Goal: Transaction & Acquisition: Purchase product/service

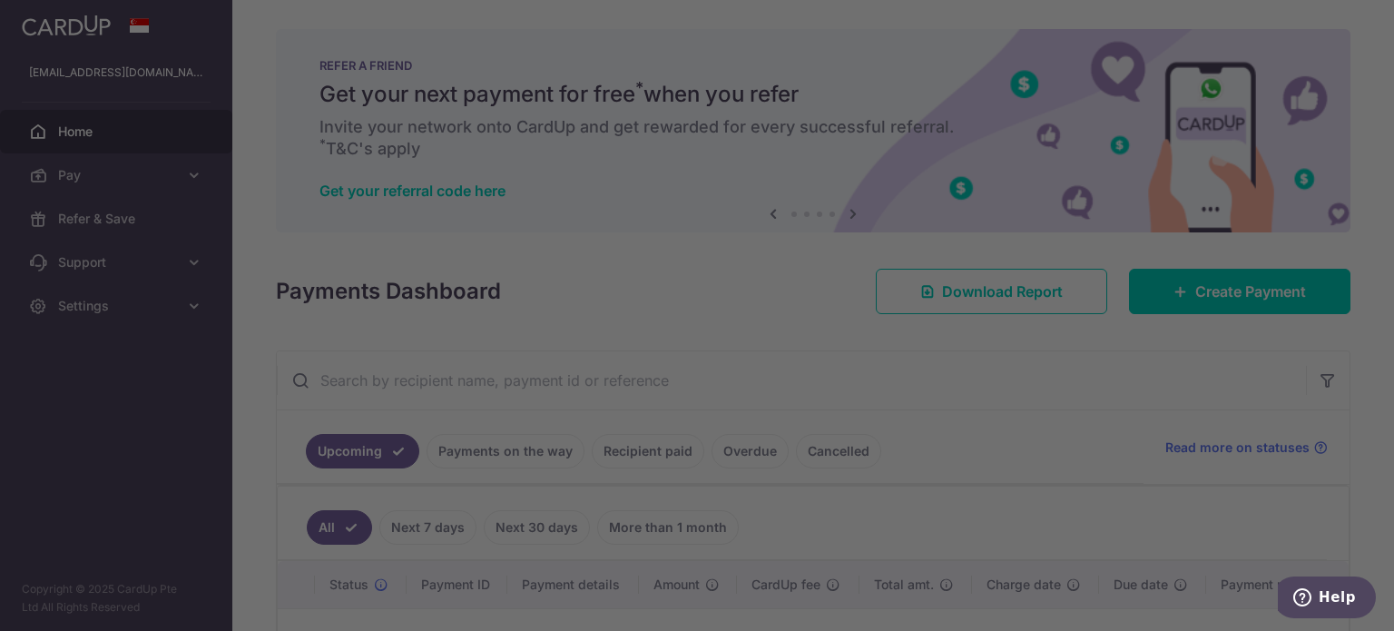
click at [1002, 356] on div at bounding box center [704, 318] width 1408 height 637
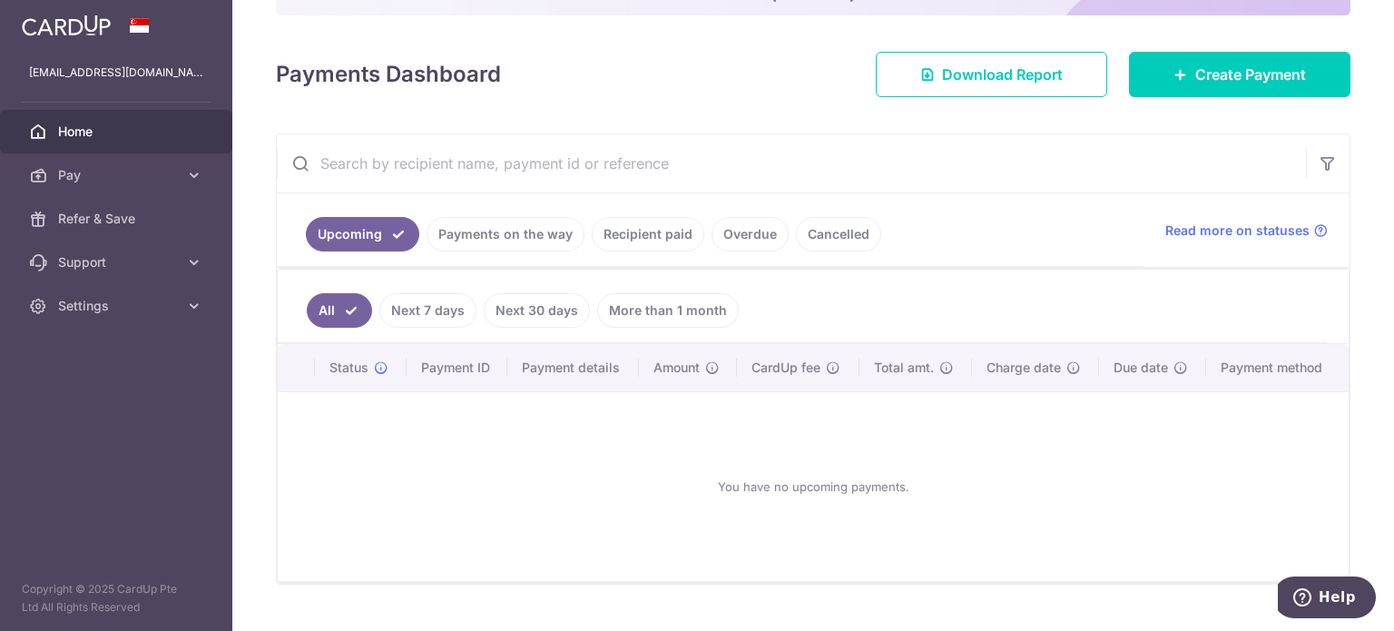
scroll to position [252, 0]
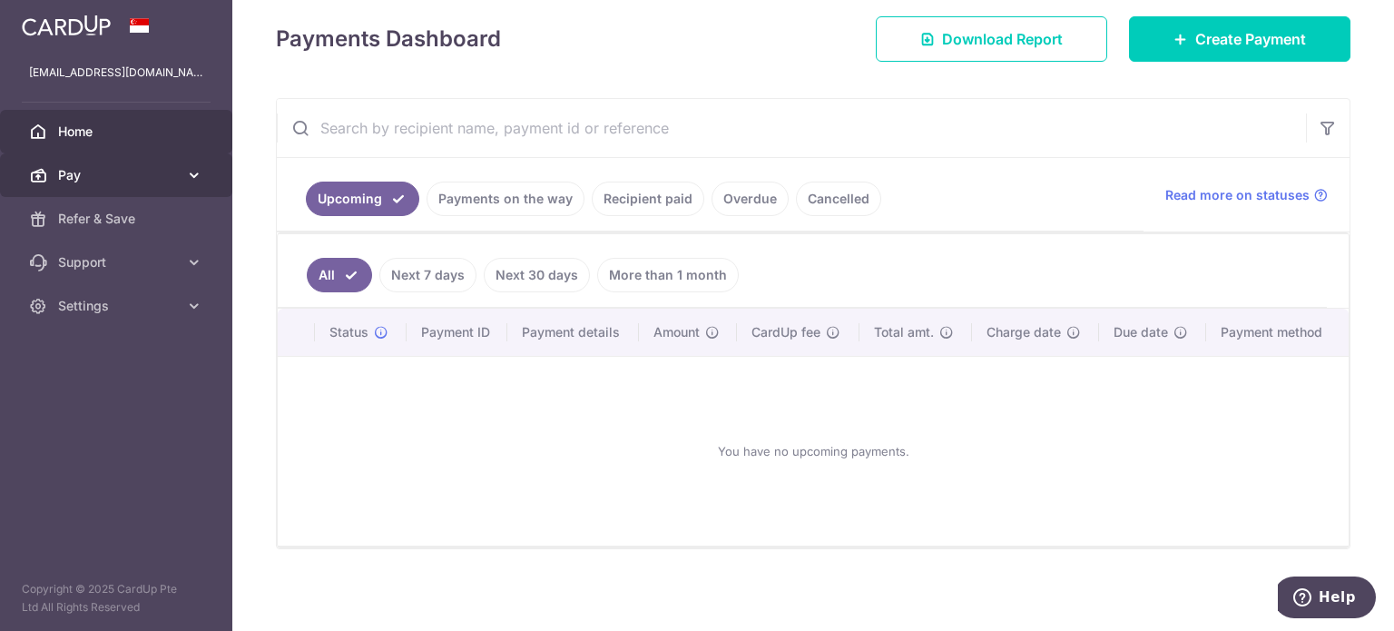
click at [93, 181] on span "Pay" at bounding box center [118, 175] width 120 height 18
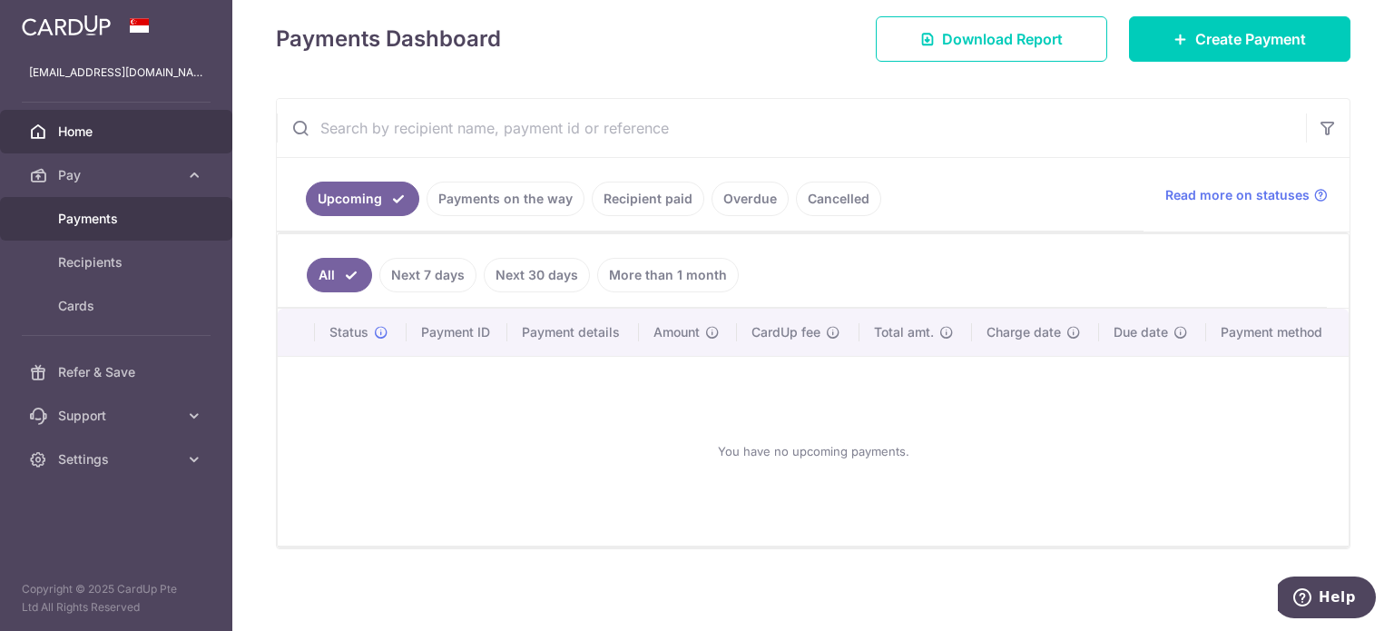
click at [105, 226] on span "Payments" at bounding box center [118, 219] width 120 height 18
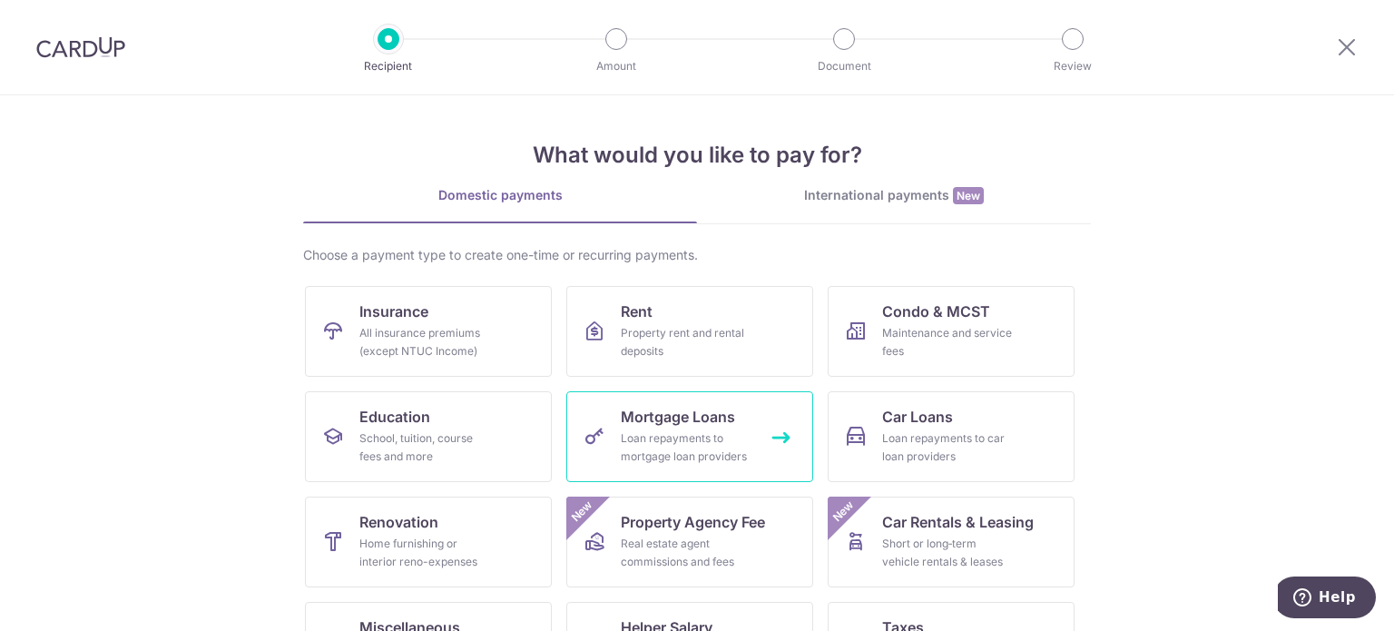
scroll to position [181, 0]
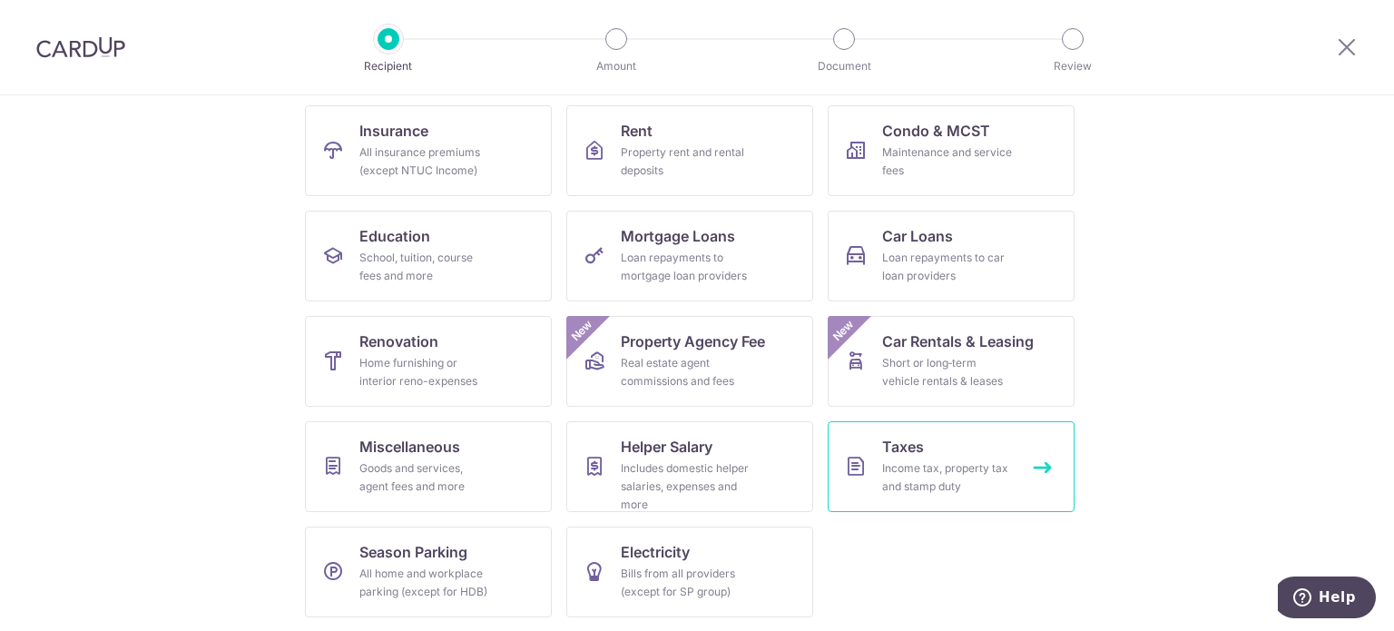
click at [949, 472] on div "Income tax, property tax and stamp duty" at bounding box center [947, 477] width 131 height 36
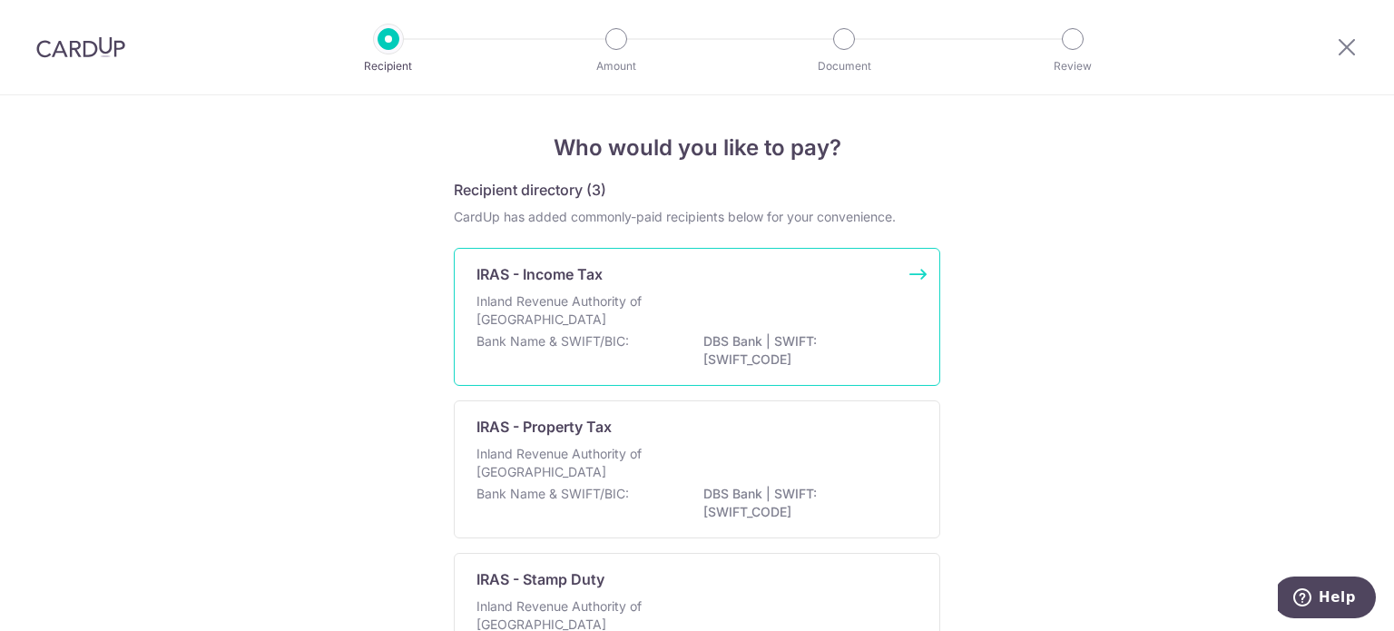
click at [827, 284] on div "IRAS - Income Tax" at bounding box center [686, 274] width 419 height 22
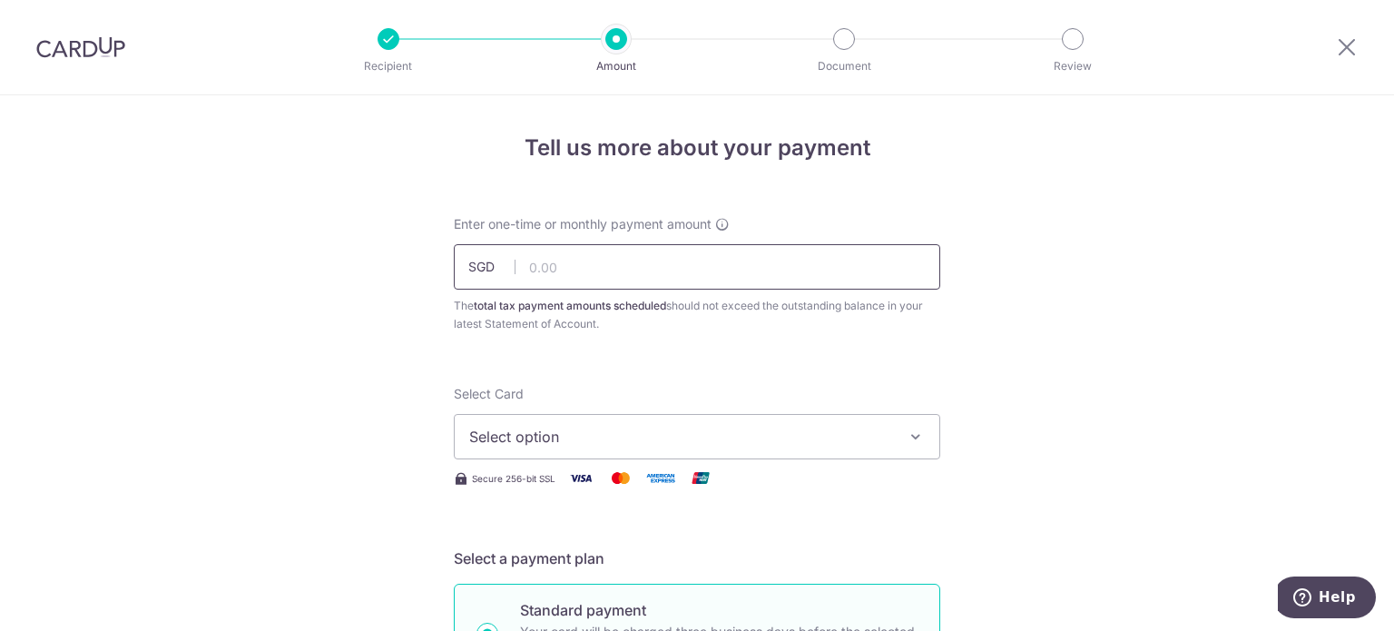
click at [637, 263] on input "text" at bounding box center [697, 266] width 487 height 45
type input "20,000.00"
click at [710, 449] on button "Select option" at bounding box center [697, 436] width 487 height 45
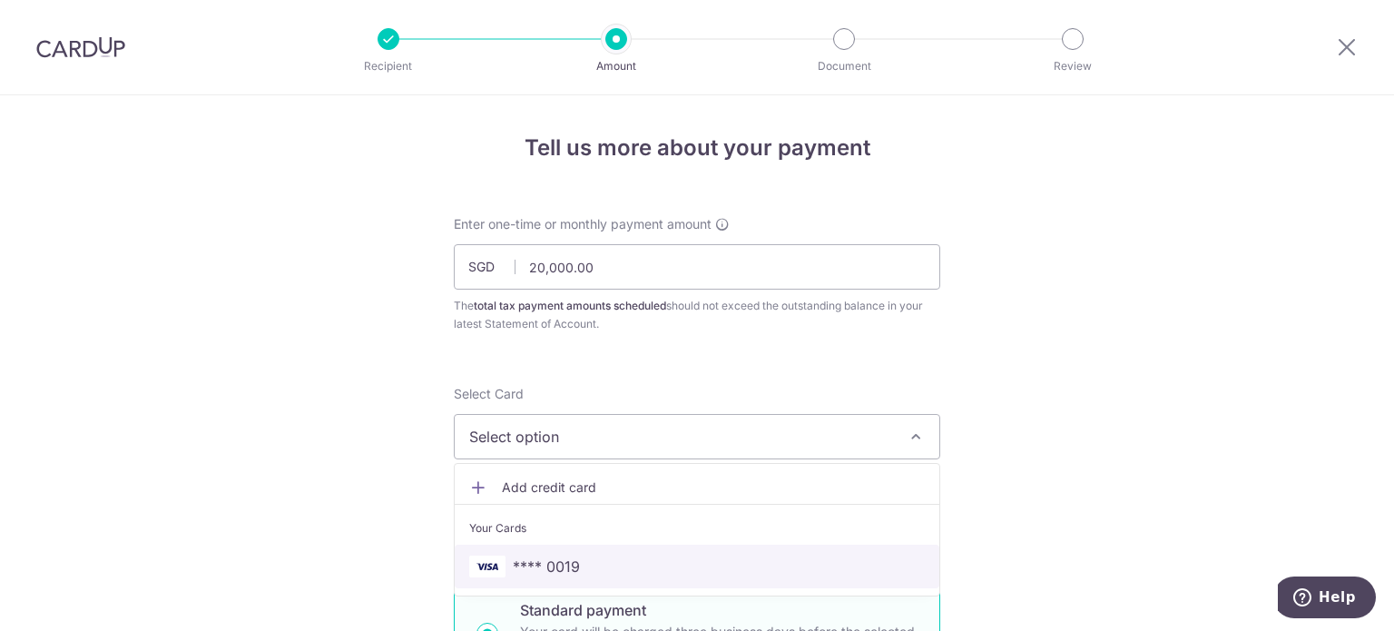
click at [698, 572] on span "**** 0019" at bounding box center [697, 567] width 456 height 22
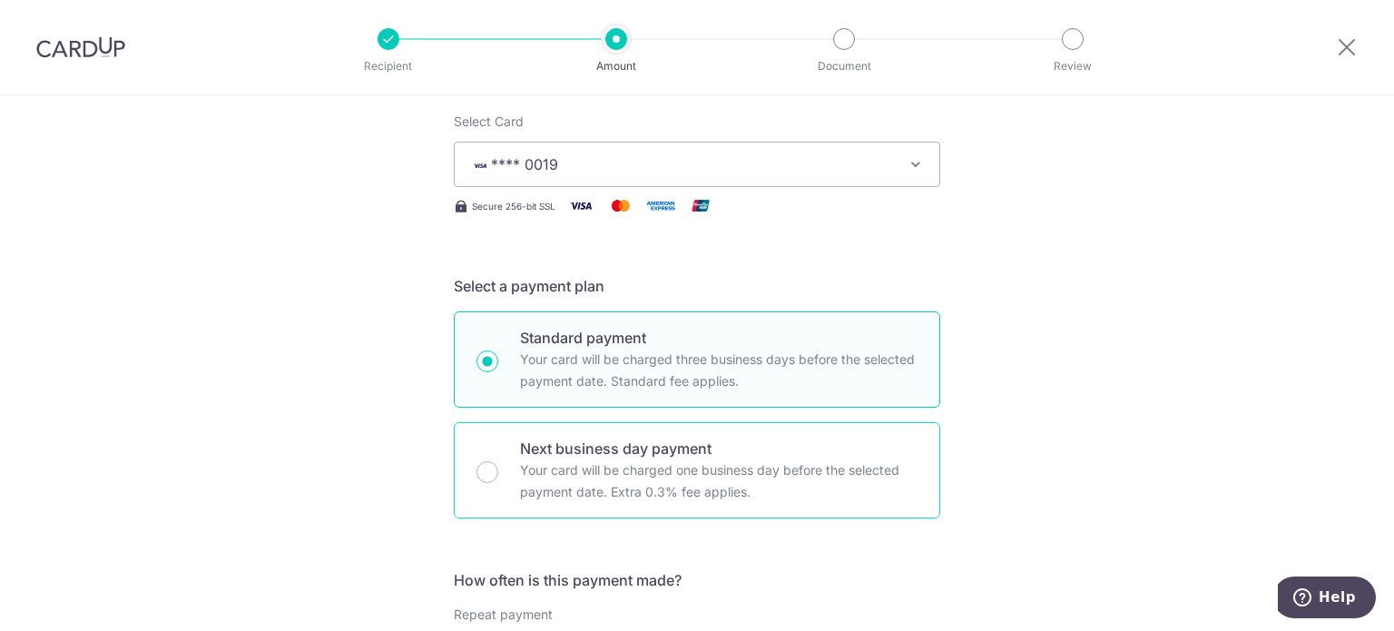
scroll to position [635, 0]
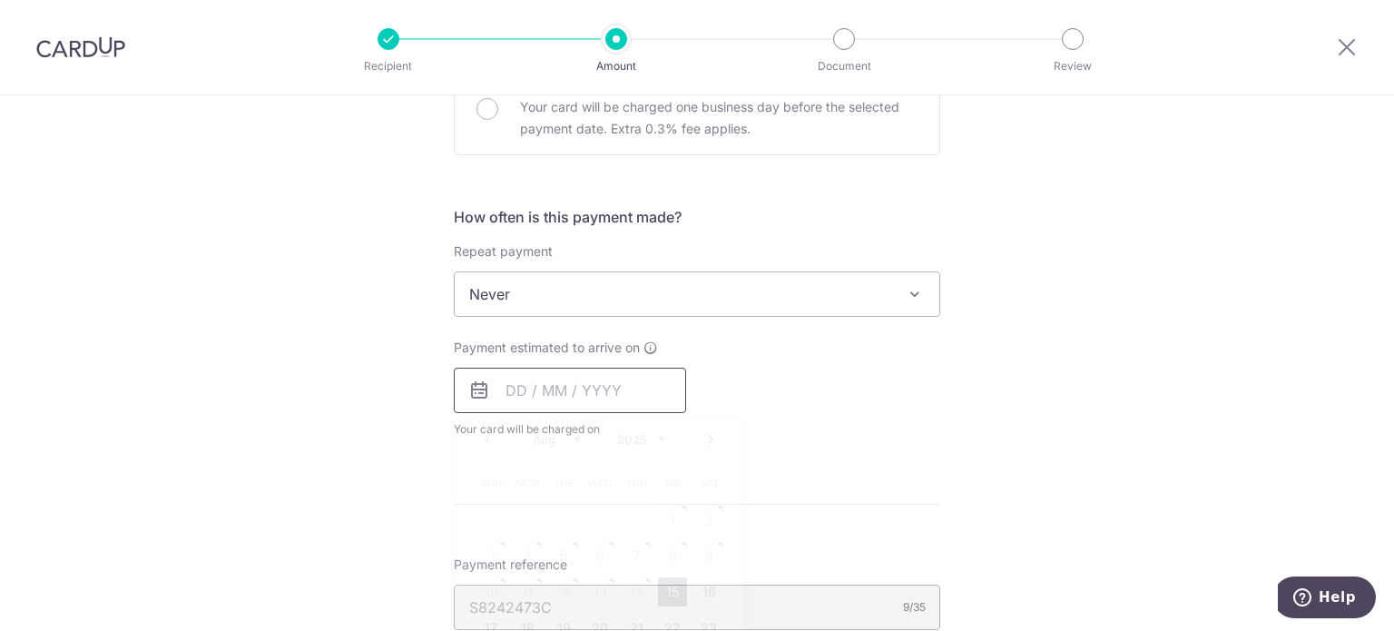
click at [507, 395] on input "text" at bounding box center [570, 390] width 232 height 45
drag, startPoint x: 668, startPoint y: 590, endPoint x: 366, endPoint y: 512, distance: 312.2
click at [668, 590] on link "15" at bounding box center [672, 591] width 29 height 29
type input "15/08/2025"
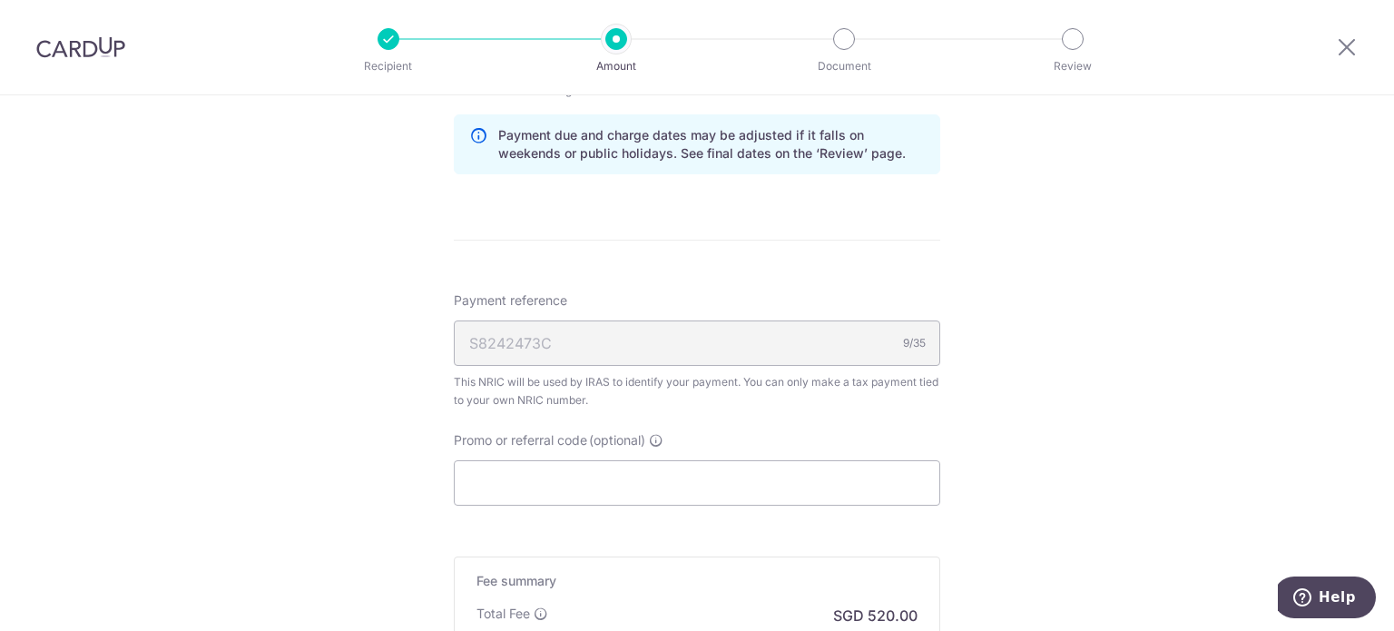
scroll to position [999, 0]
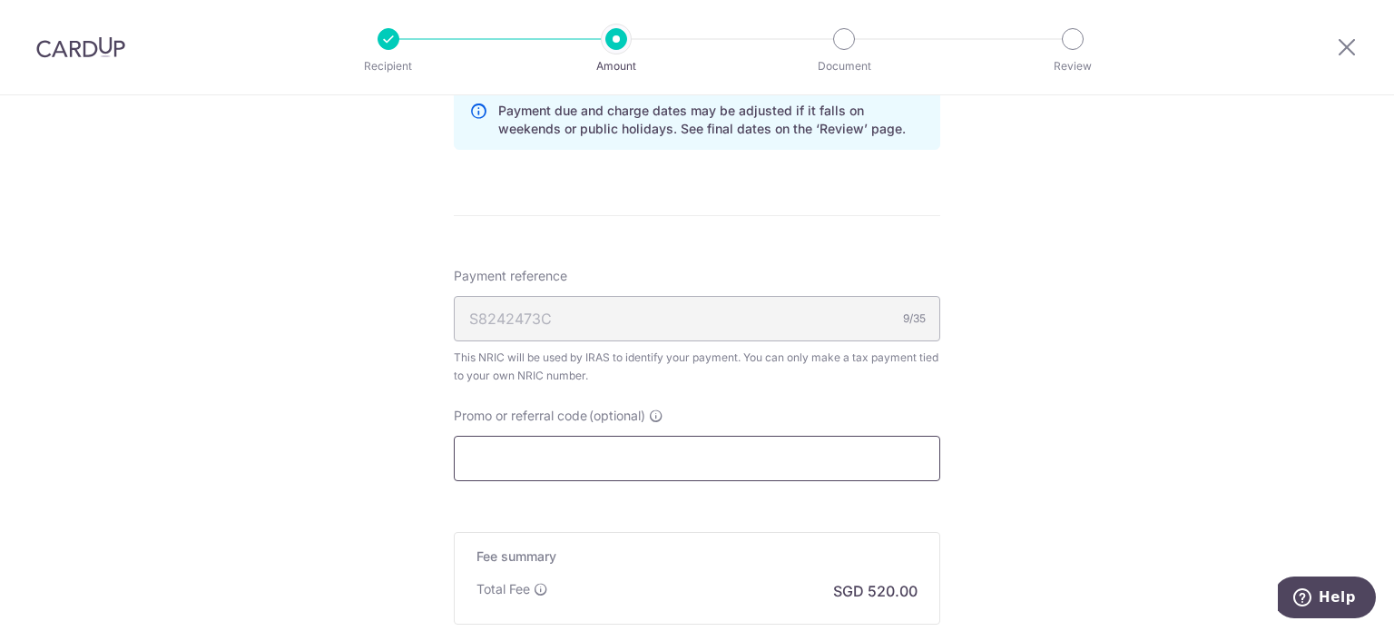
click at [564, 459] on input "Promo or referral code (optional)" at bounding box center [697, 458] width 487 height 45
paste input "VTAX25ONE"
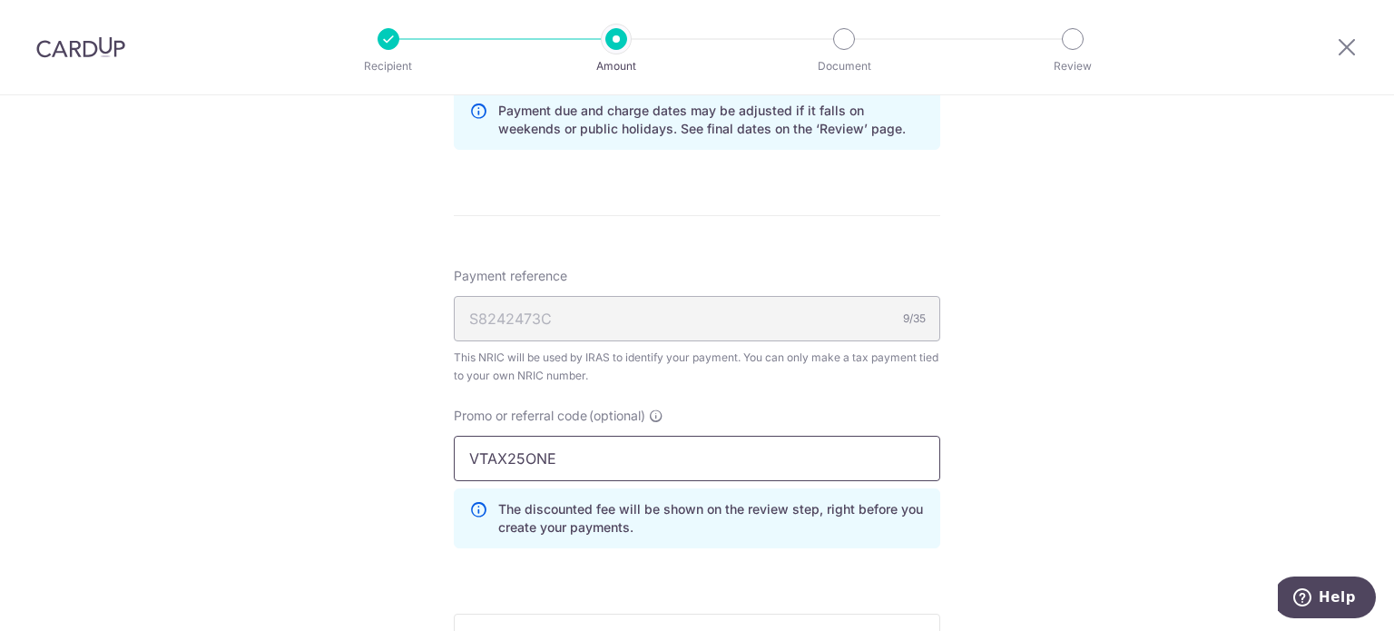
type input "VTAX25ONE"
click at [348, 464] on div "Tell us more about your payment Enter one-time or monthly payment amount SGD 20…" at bounding box center [697, 18] width 1394 height 1842
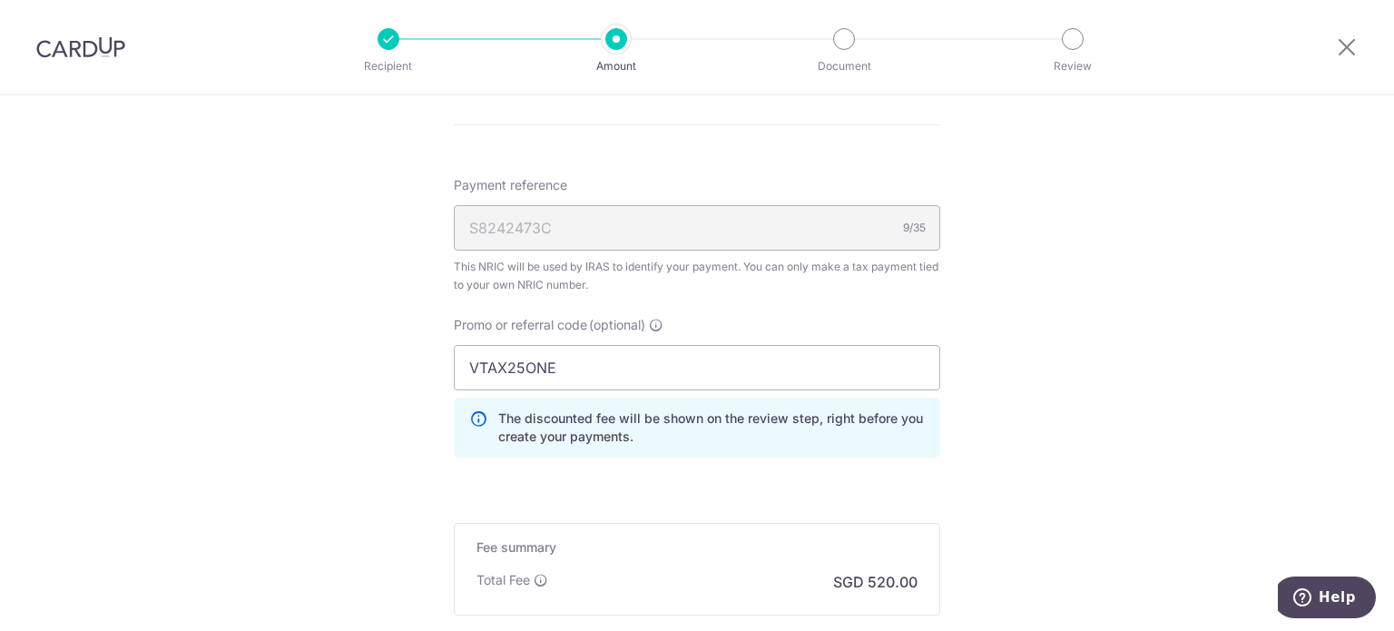
scroll to position [1304, 0]
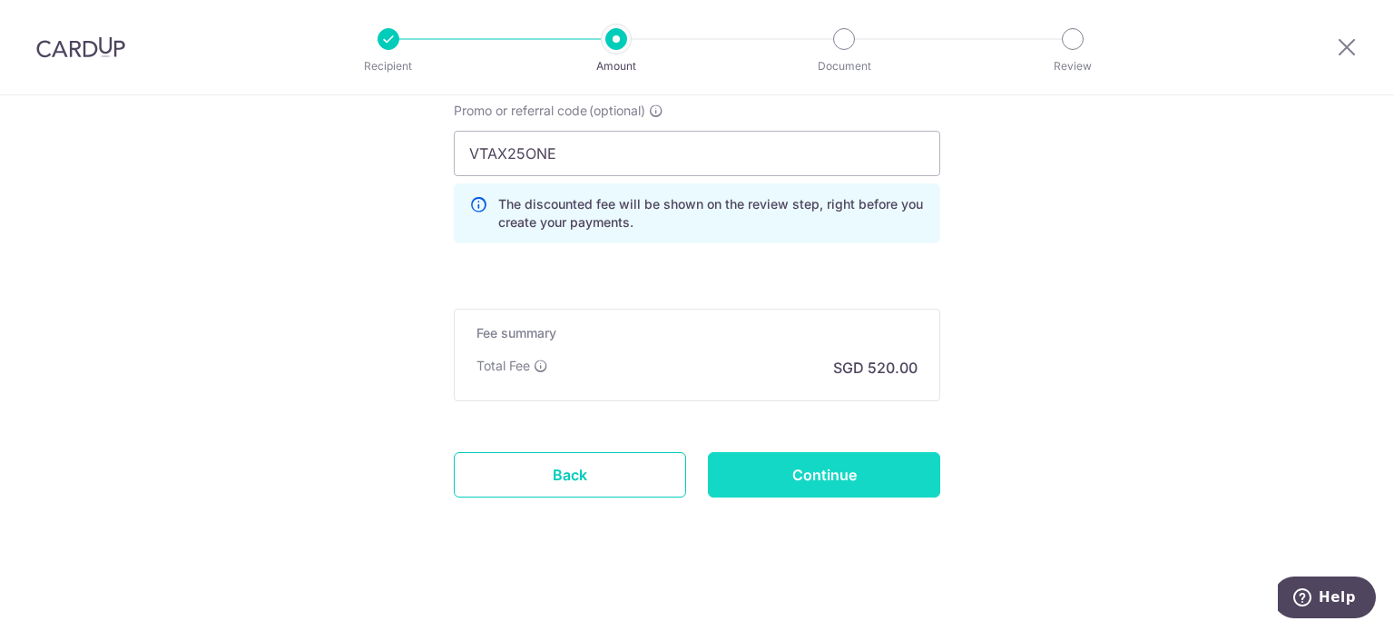
click at [867, 478] on input "Continue" at bounding box center [824, 474] width 232 height 45
type input "Create Schedule"
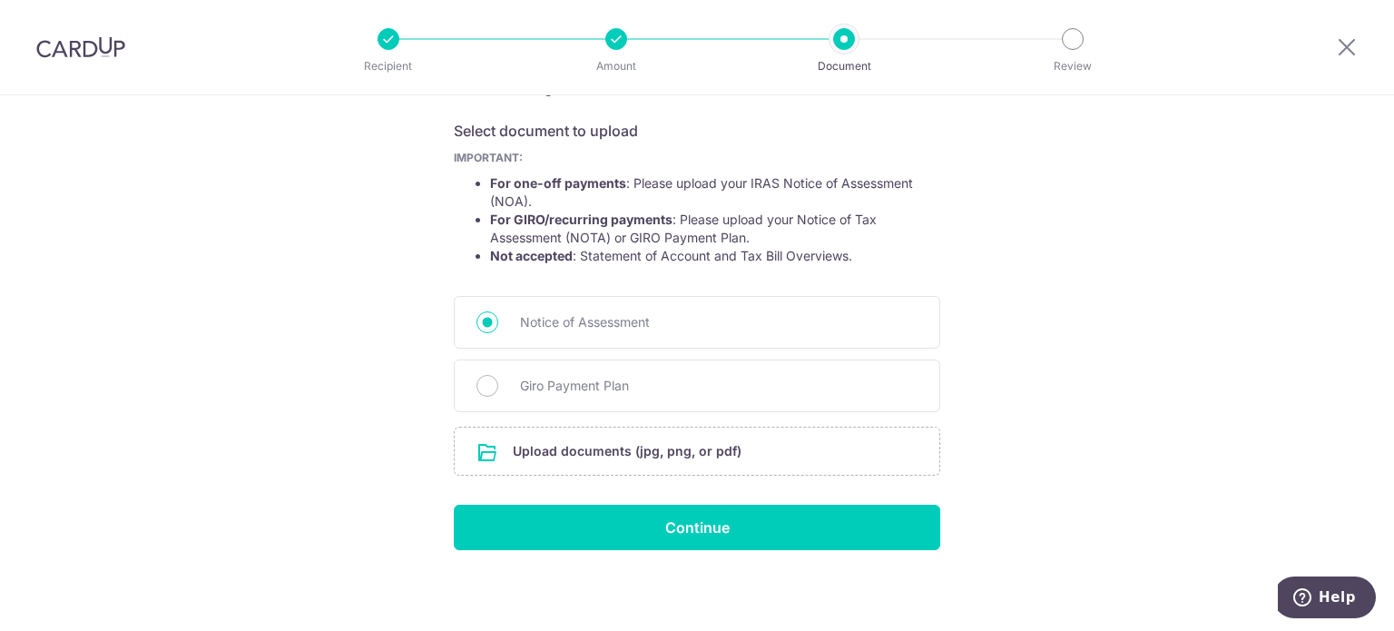
scroll to position [294, 0]
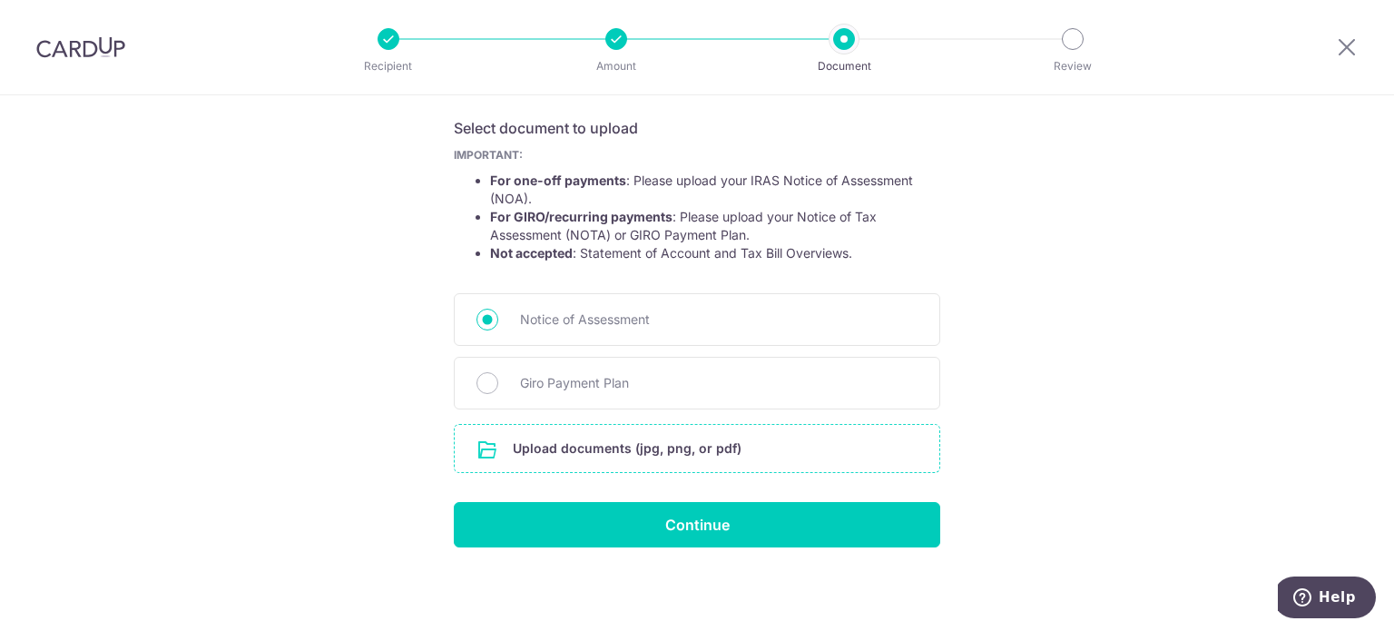
click at [548, 457] on input "file" at bounding box center [697, 448] width 485 height 47
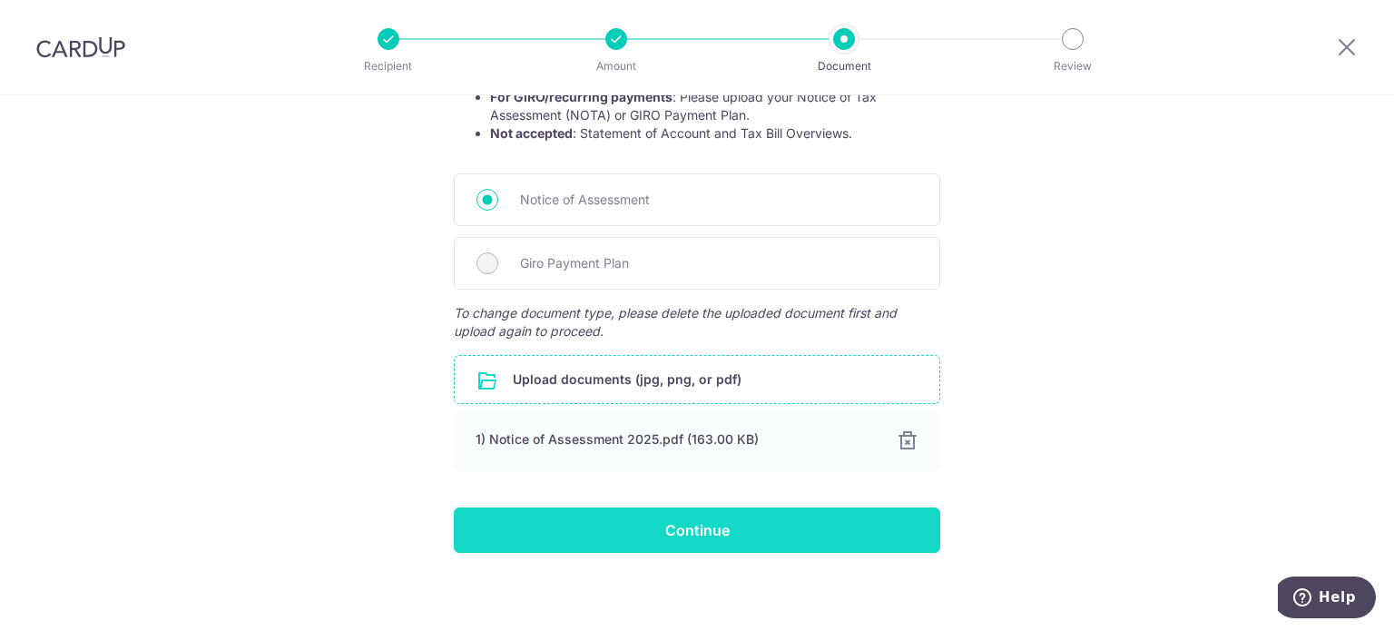
scroll to position [419, 0]
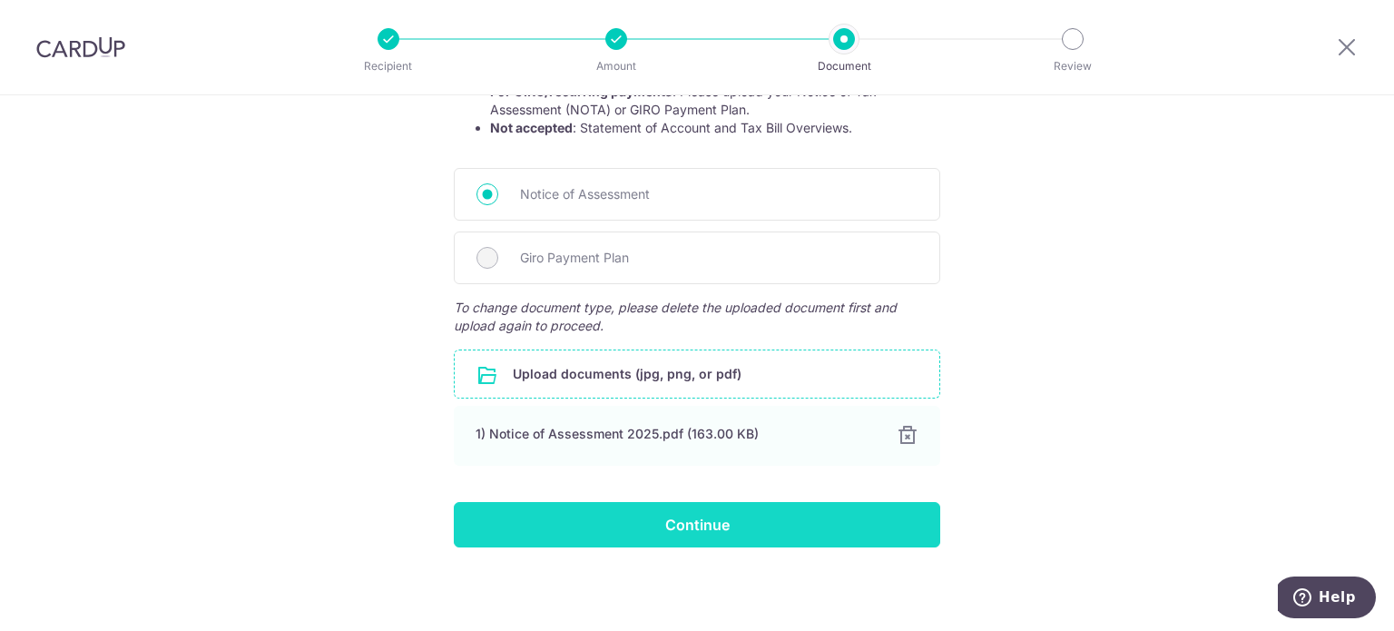
click at [776, 518] on input "Continue" at bounding box center [697, 524] width 487 height 45
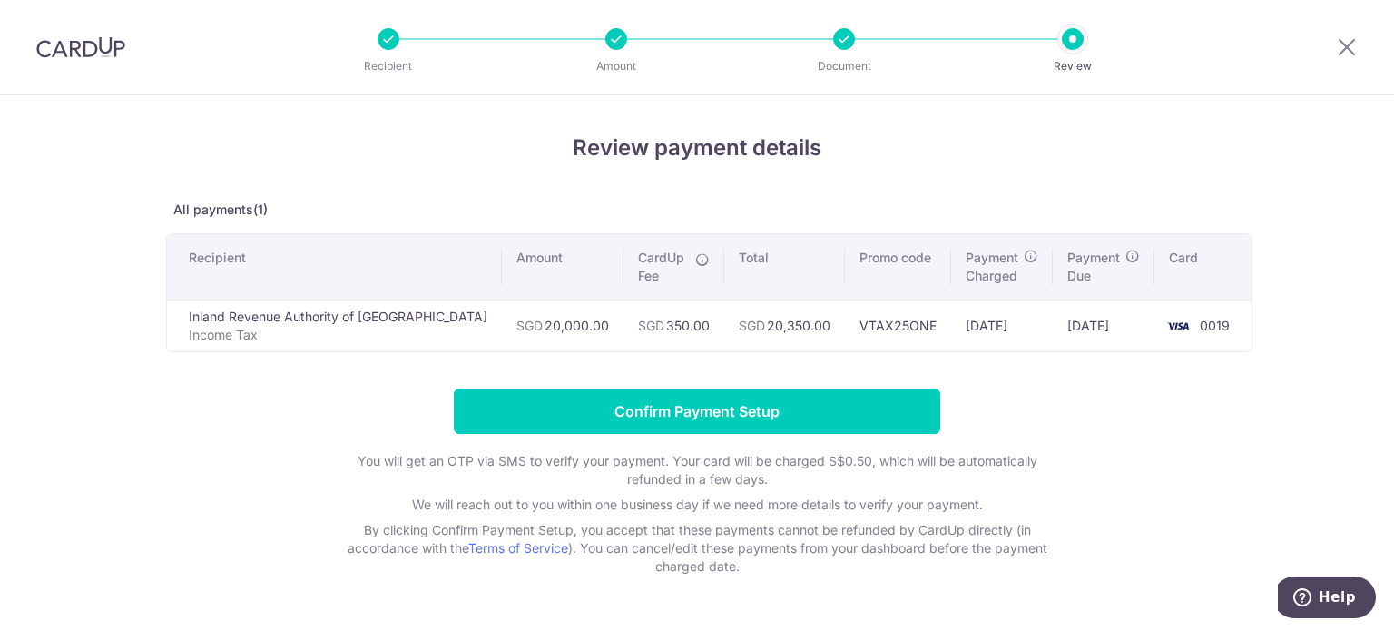
drag, startPoint x: 488, startPoint y: 322, endPoint x: 972, endPoint y: 327, distance: 483.8
click at [972, 327] on tr "Inland Revenue Authority of Singapore Income Tax SGD 20,000.00 SGD 350.00 SGD 2…" at bounding box center [709, 326] width 1085 height 52
click at [1150, 475] on form "Confirm Payment Setup You will get an OTP via SMS to verify your payment. Your …" at bounding box center [697, 482] width 1062 height 187
drag, startPoint x: 1035, startPoint y: 250, endPoint x: 1008, endPoint y: 141, distance: 112.3
click at [1008, 142] on div "Review payment details All payments(1) Recipient Amount CardUp Fee Total Promo …" at bounding box center [697, 354] width 1062 height 444
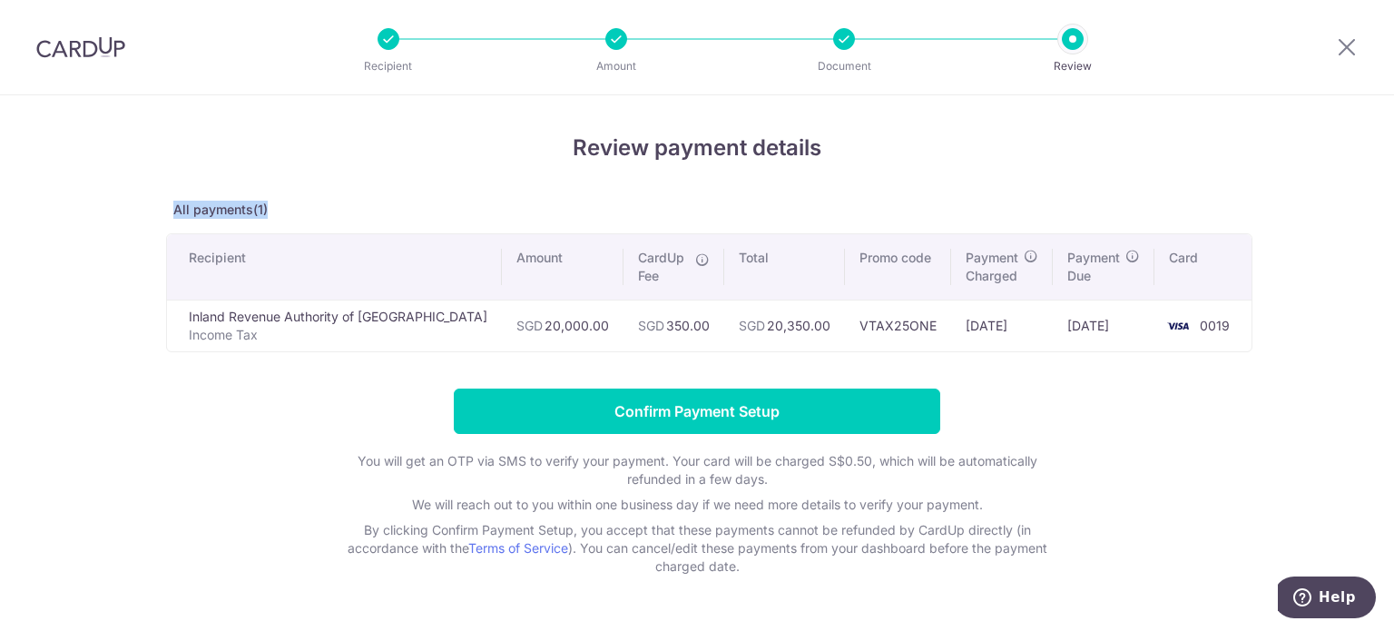
drag, startPoint x: 988, startPoint y: 325, endPoint x: 410, endPoint y: 317, distance: 577.4
click at [410, 317] on tr "Inland Revenue Authority of Singapore Income Tax SGD 20,000.00 SGD 350.00 SGD 2…" at bounding box center [709, 326] width 1085 height 52
click at [624, 321] on td "SGD 350.00" at bounding box center [674, 326] width 101 height 52
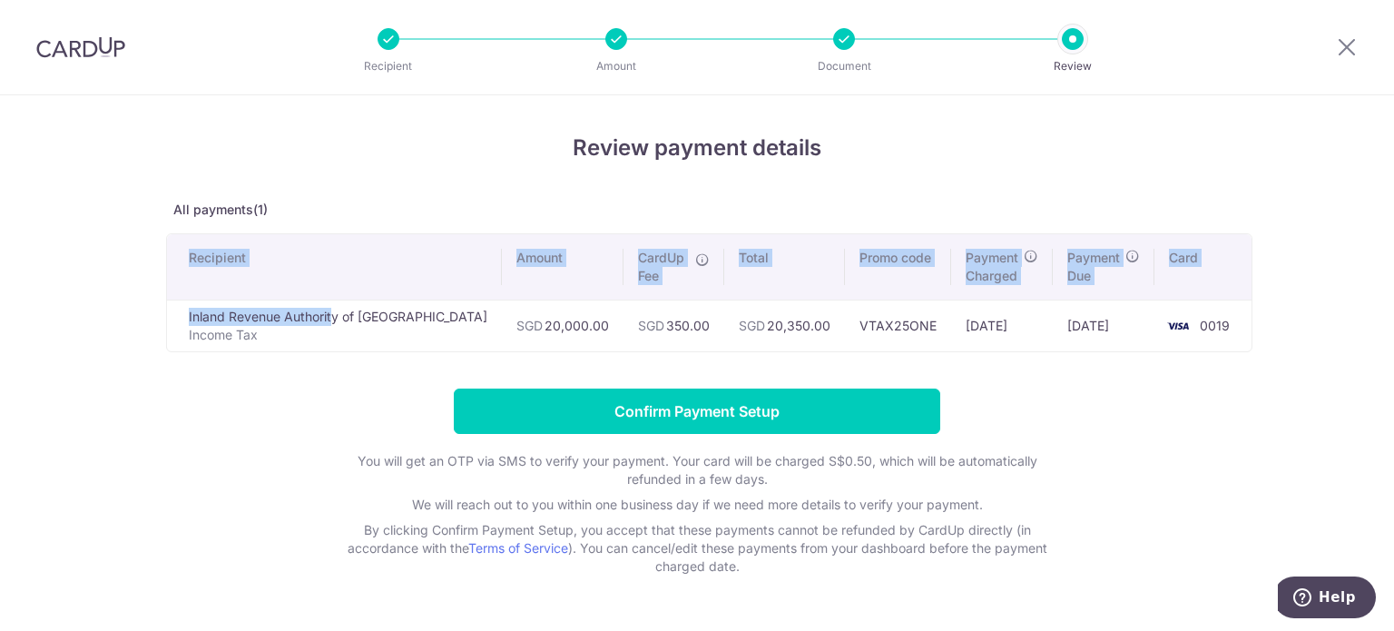
drag, startPoint x: 220, startPoint y: 321, endPoint x: 1227, endPoint y: 330, distance: 1007.6
click at [1227, 330] on div "Review payment details All payments(1) Recipient Amount CardUp Fee Total Promo …" at bounding box center [697, 388] width 1394 height 587
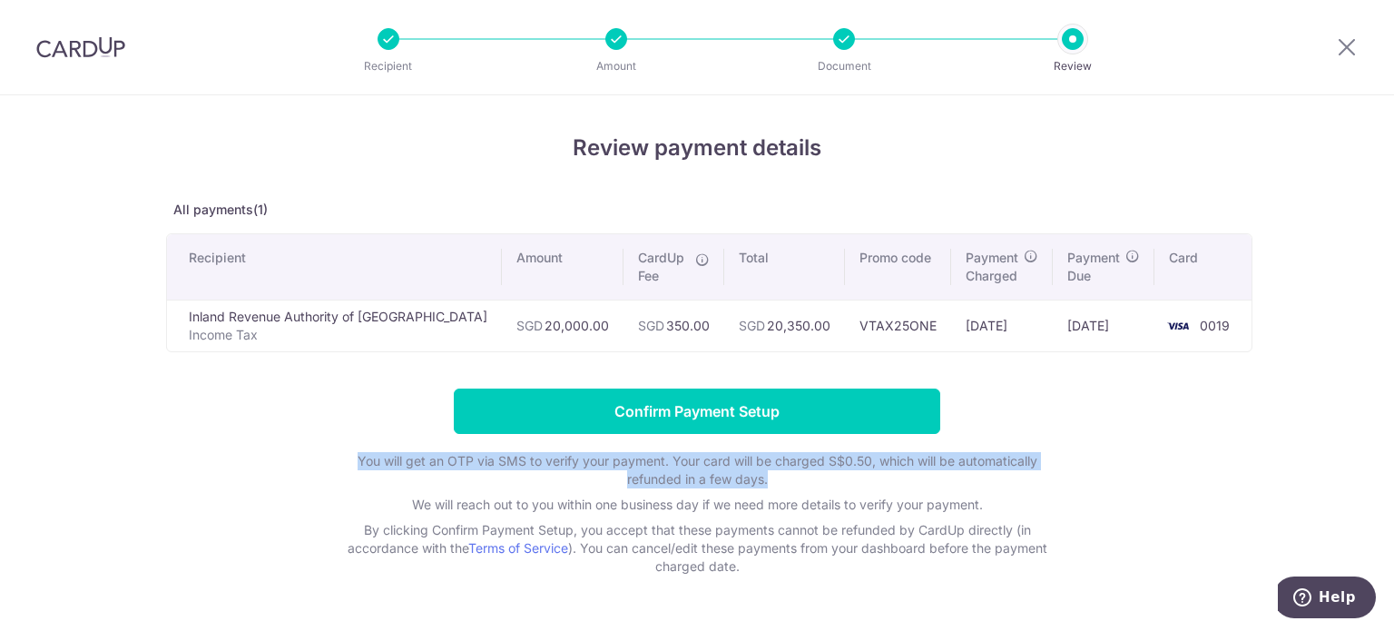
drag, startPoint x: 818, startPoint y: 477, endPoint x: 278, endPoint y: 453, distance: 540.7
click at [278, 453] on form "Confirm Payment Setup You will get an OTP via SMS to verify your payment. Your …" at bounding box center [697, 482] width 1062 height 187
click at [298, 471] on form "Confirm Payment Setup You will get an OTP via SMS to verify your payment. Your …" at bounding box center [697, 482] width 1062 height 187
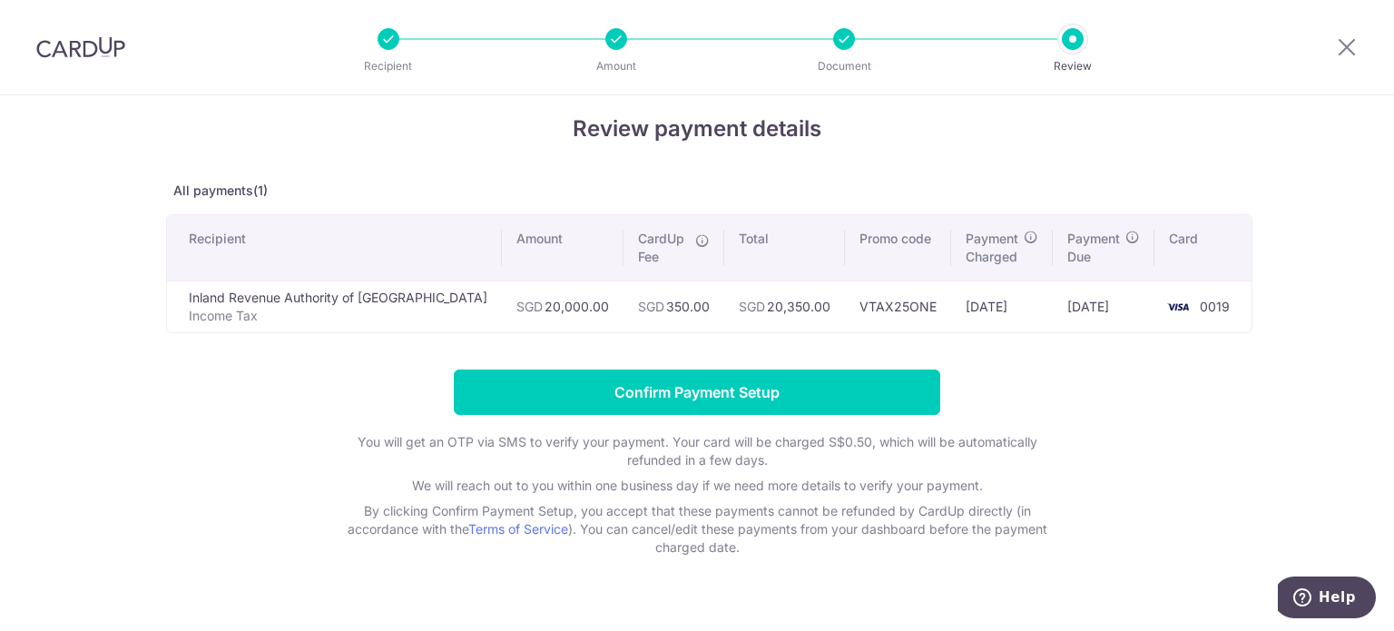
scroll to position [51, 0]
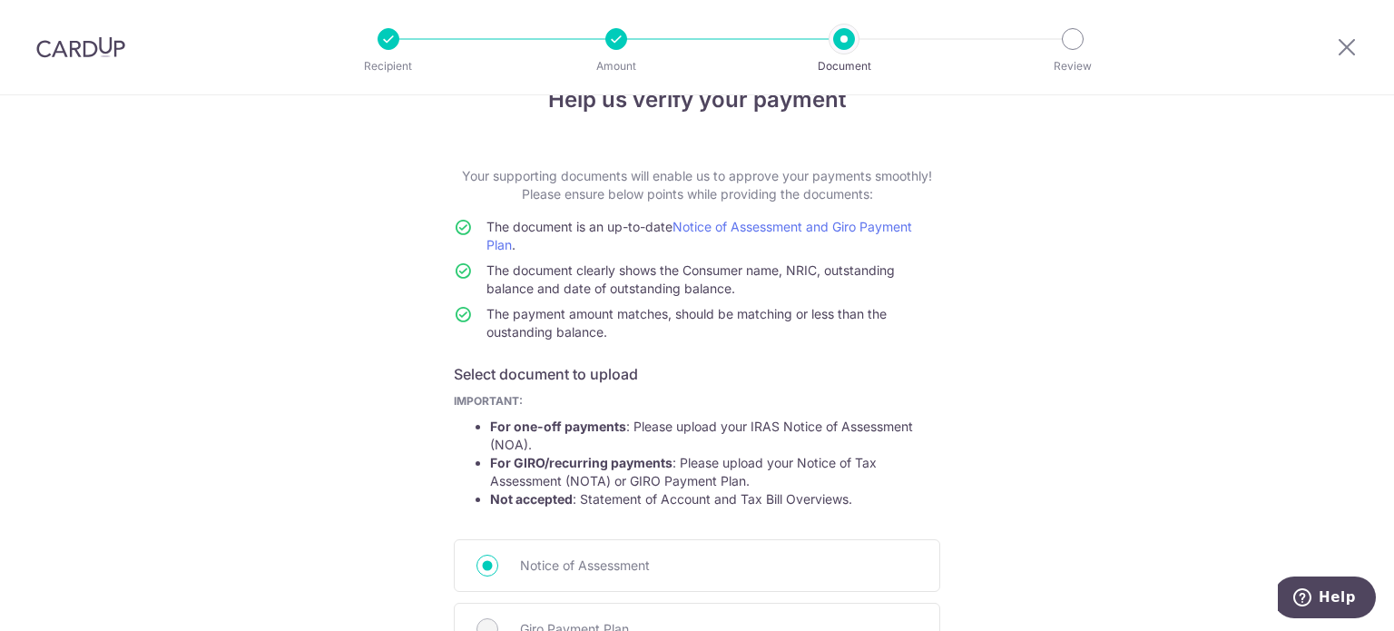
scroll to position [91, 0]
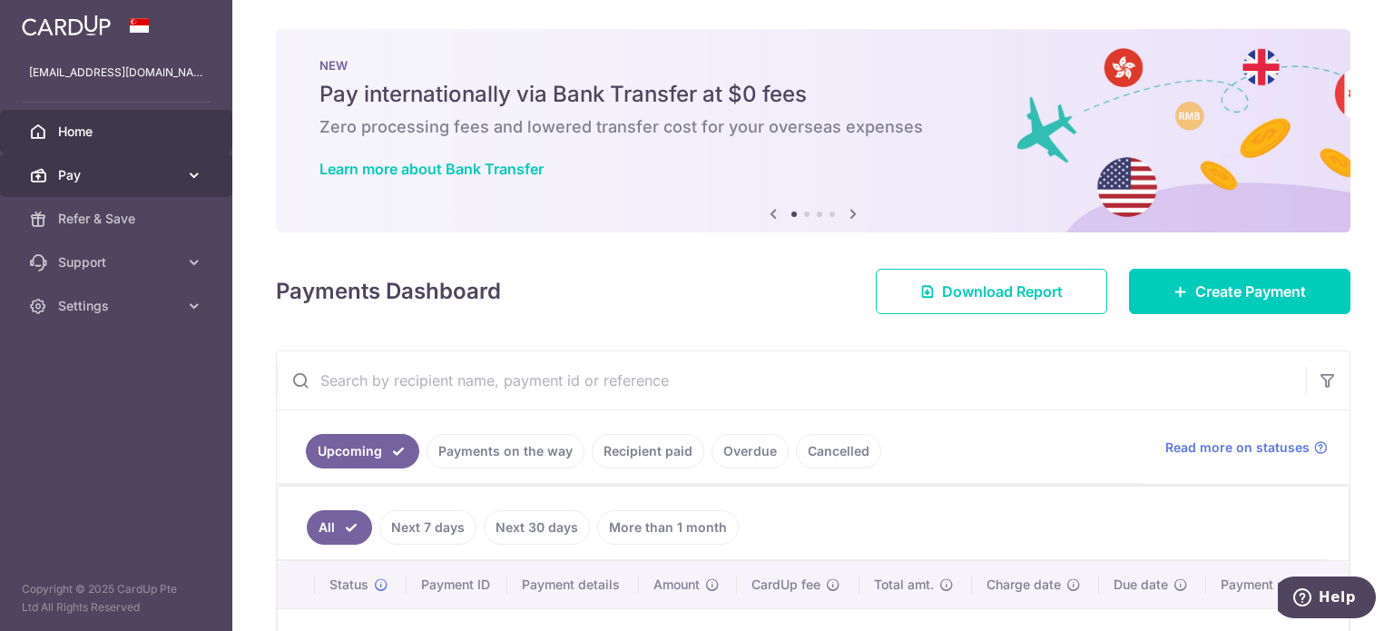
click at [90, 179] on span "Pay" at bounding box center [118, 175] width 120 height 18
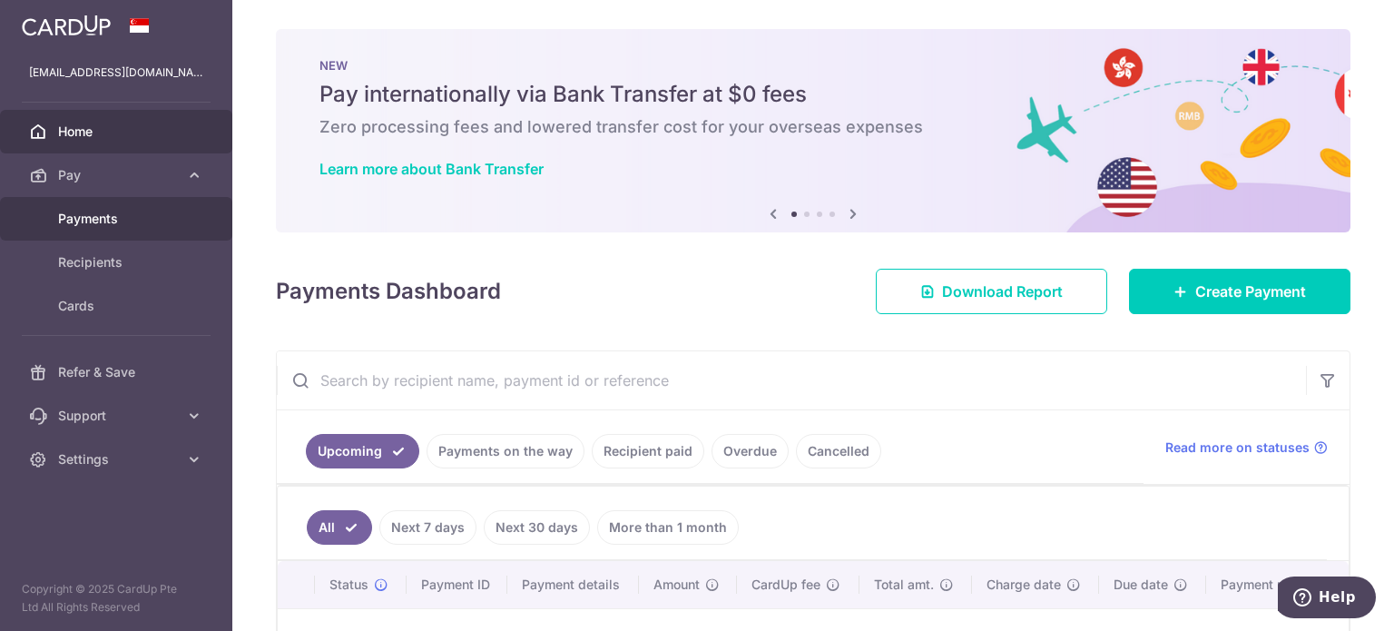
click at [91, 221] on span "Payments" at bounding box center [118, 219] width 120 height 18
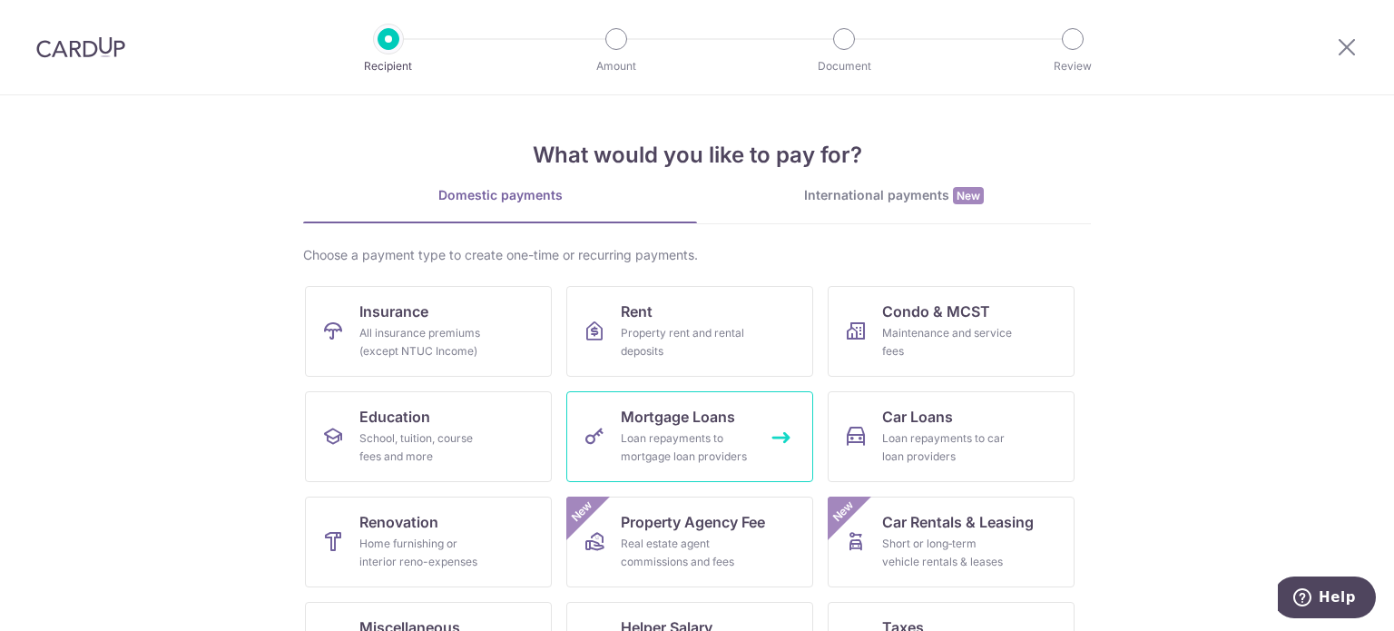
scroll to position [181, 0]
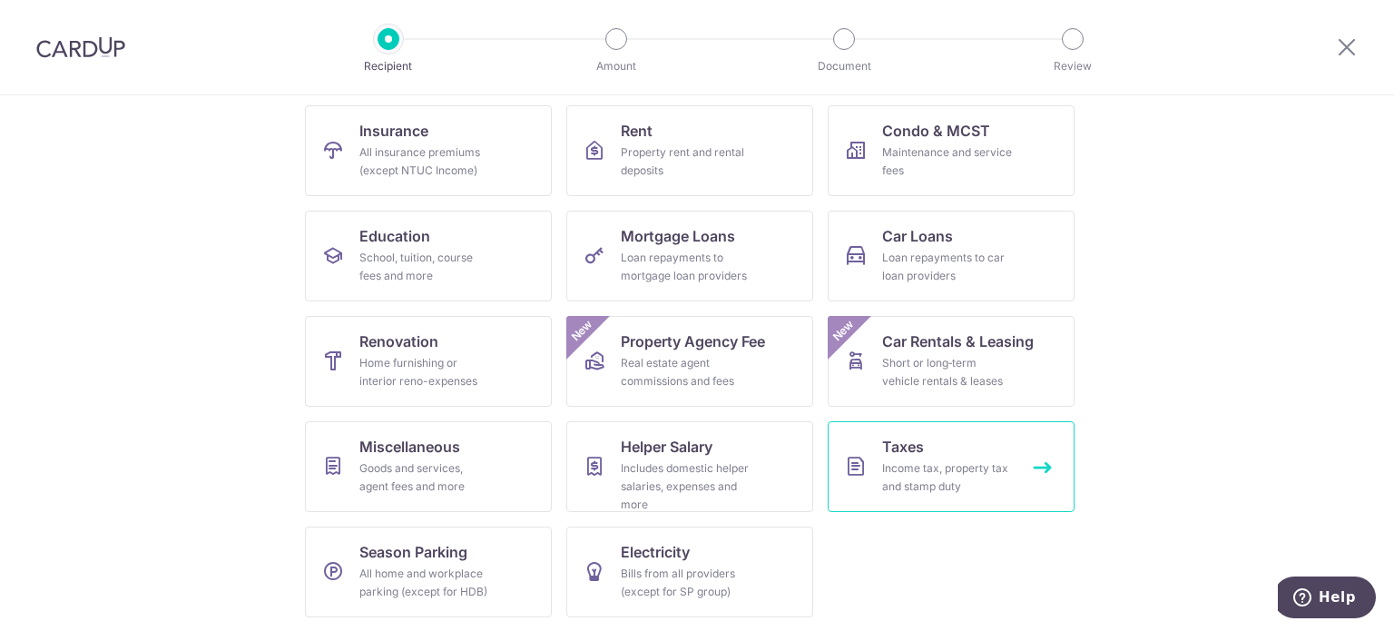
click at [904, 465] on div "Income tax, property tax and stamp duty" at bounding box center [947, 477] width 131 height 36
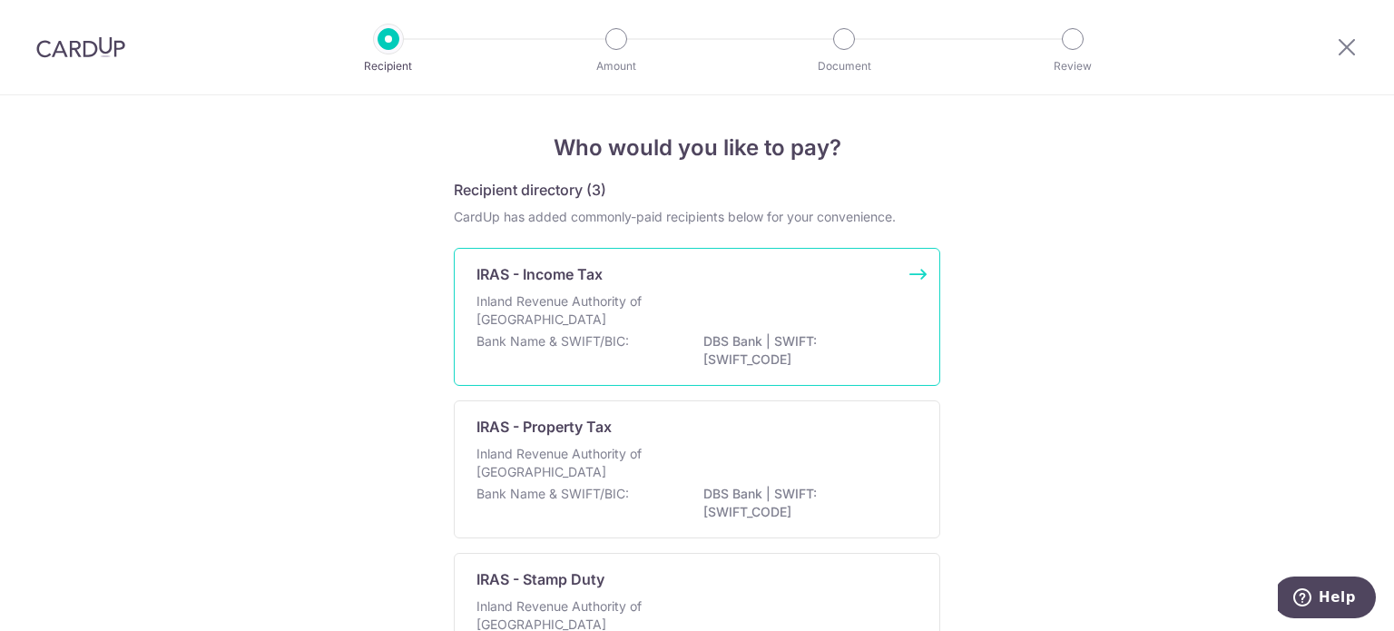
click at [915, 266] on div "IRAS - Income Tax Inland Revenue Authority of Singapore Bank Name & SWIFT/BIC: …" at bounding box center [697, 317] width 487 height 138
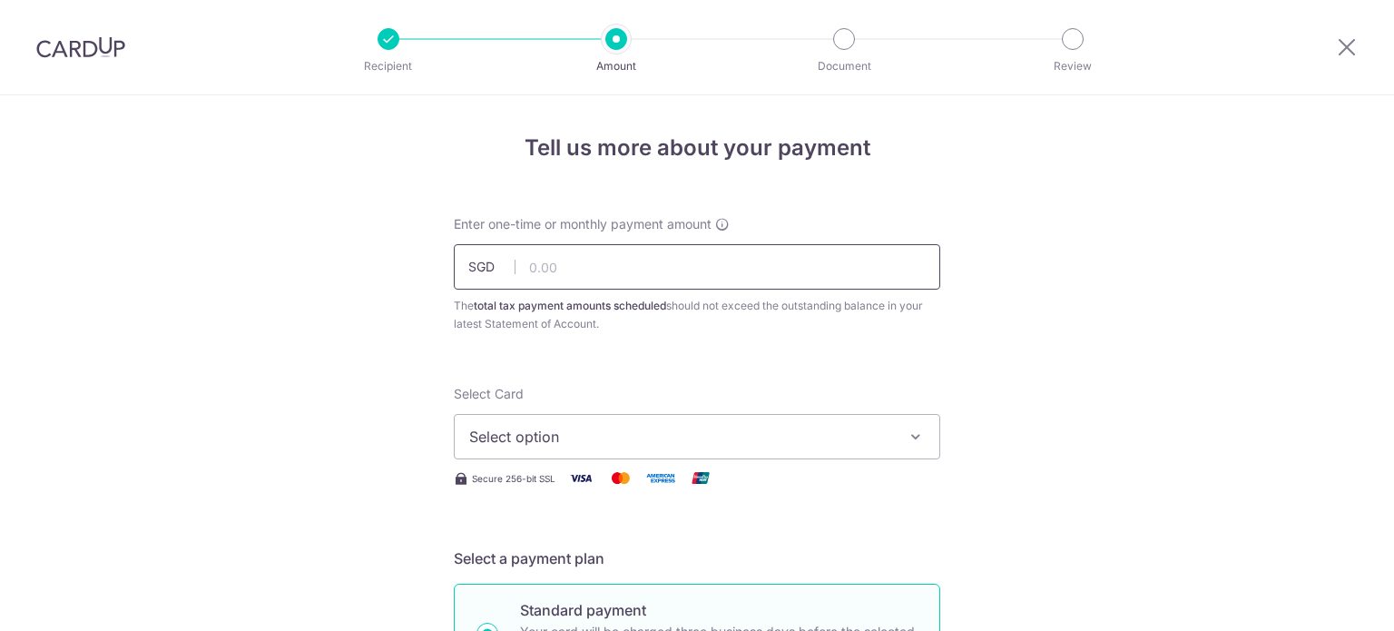
click at [629, 262] on input "text" at bounding box center [697, 266] width 487 height 45
type input "20,000.00"
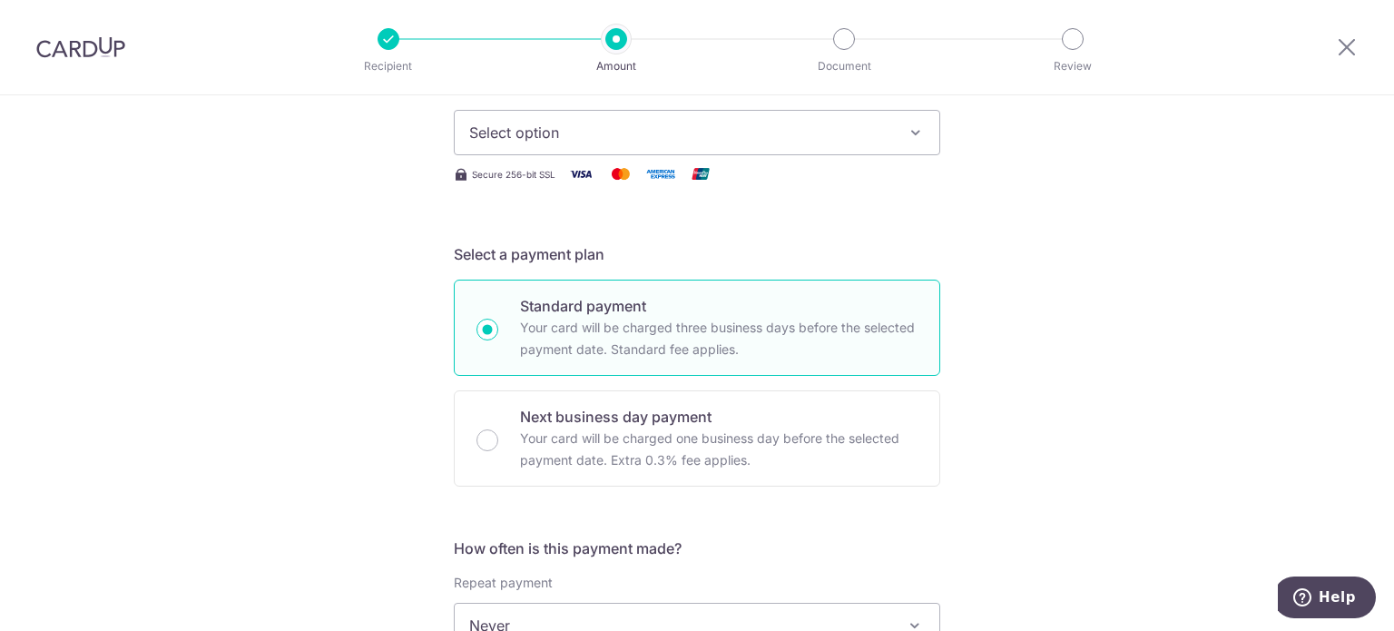
scroll to position [272, 0]
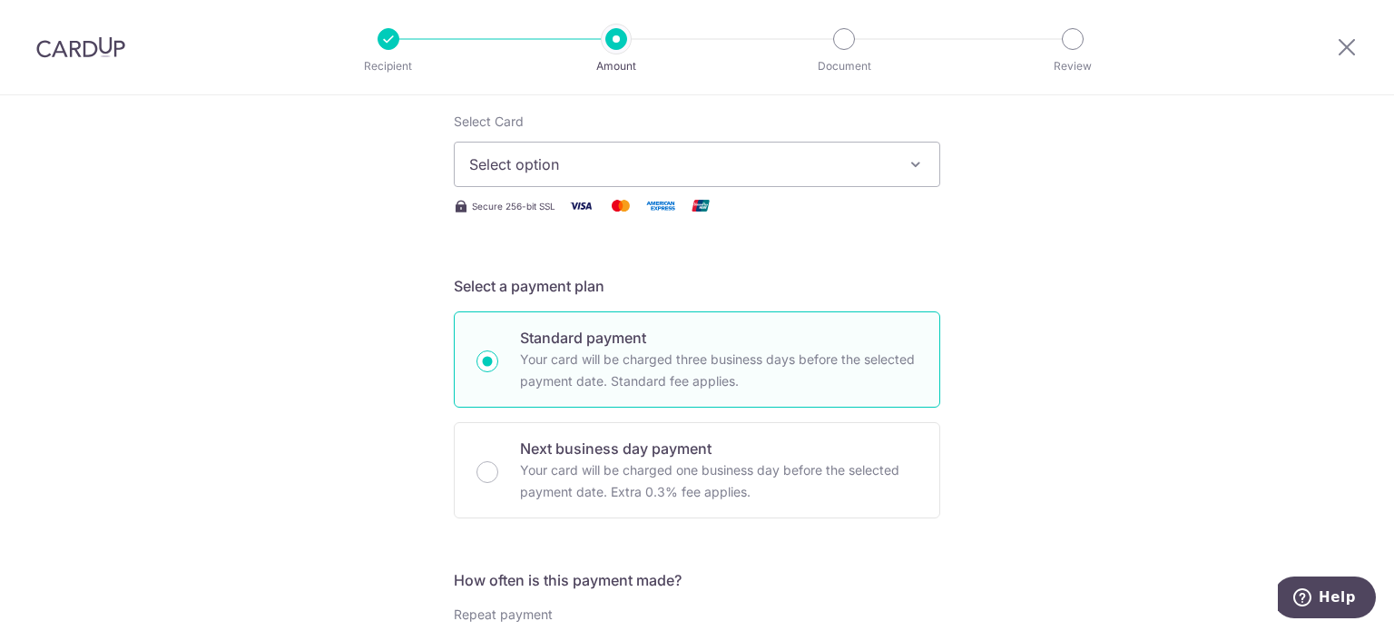
click at [556, 154] on span "Select option" at bounding box center [680, 164] width 423 height 22
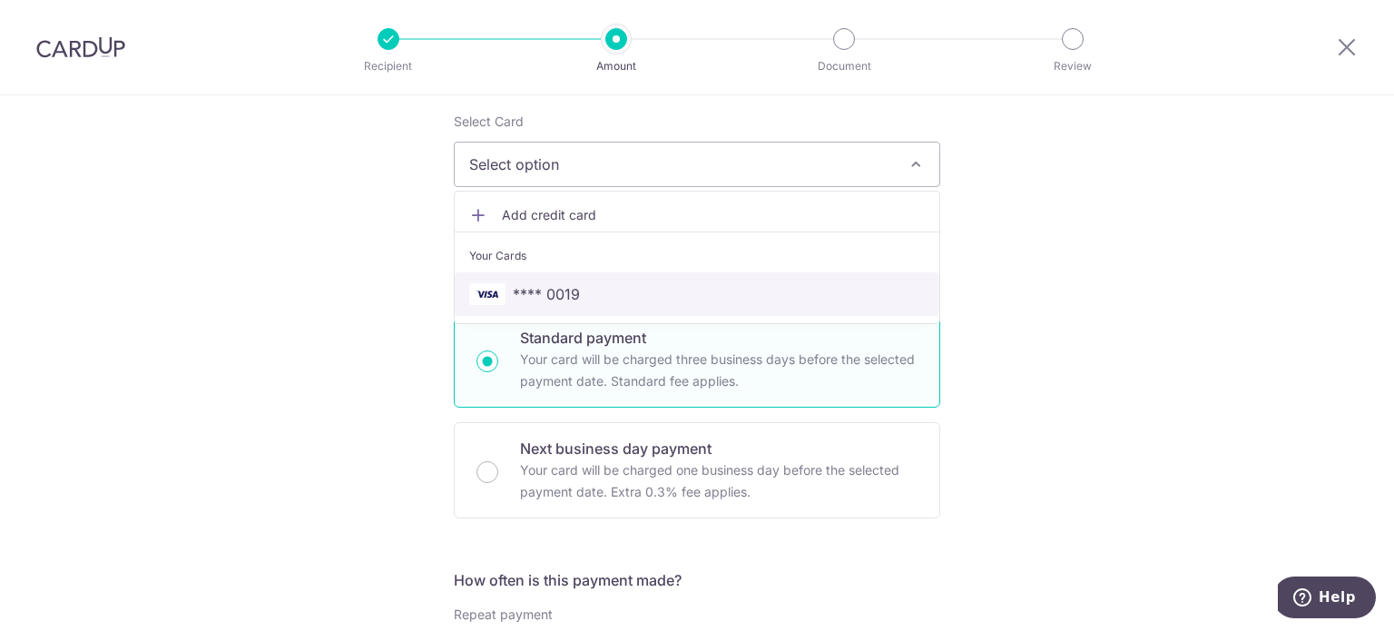
click at [576, 299] on span "**** 0019" at bounding box center [697, 294] width 456 height 22
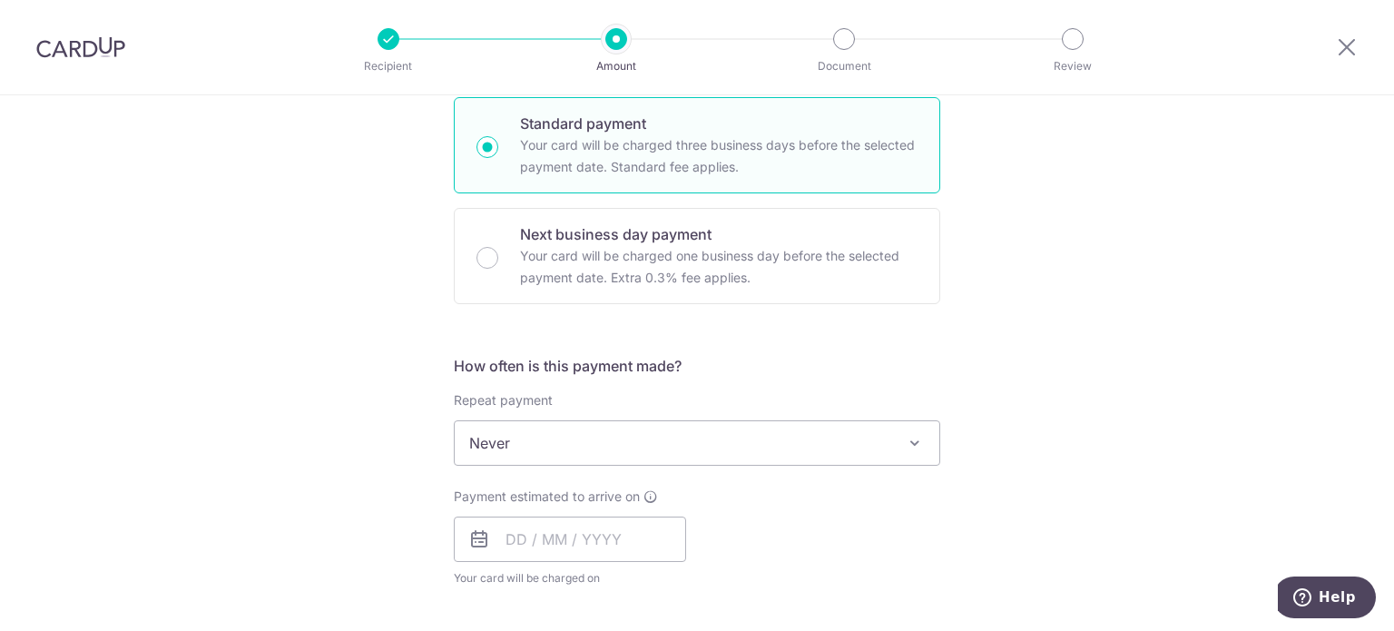
scroll to position [545, 0]
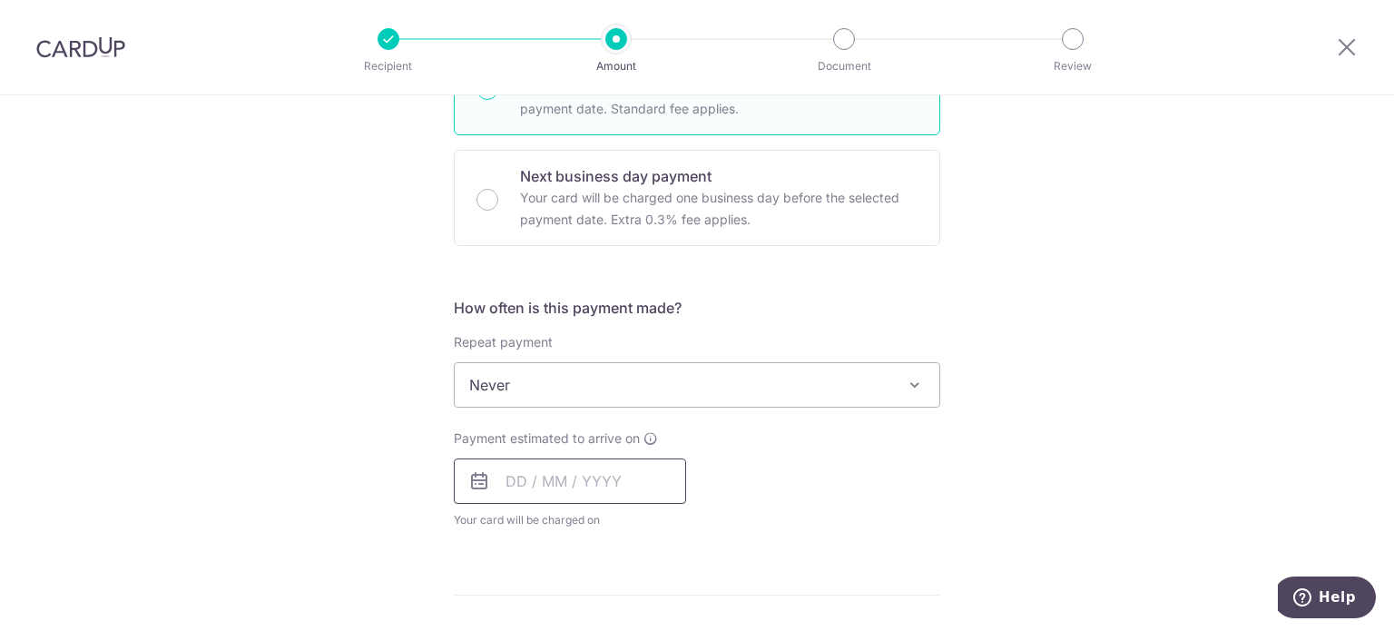
click at [512, 477] on input "text" at bounding box center [570, 480] width 232 height 45
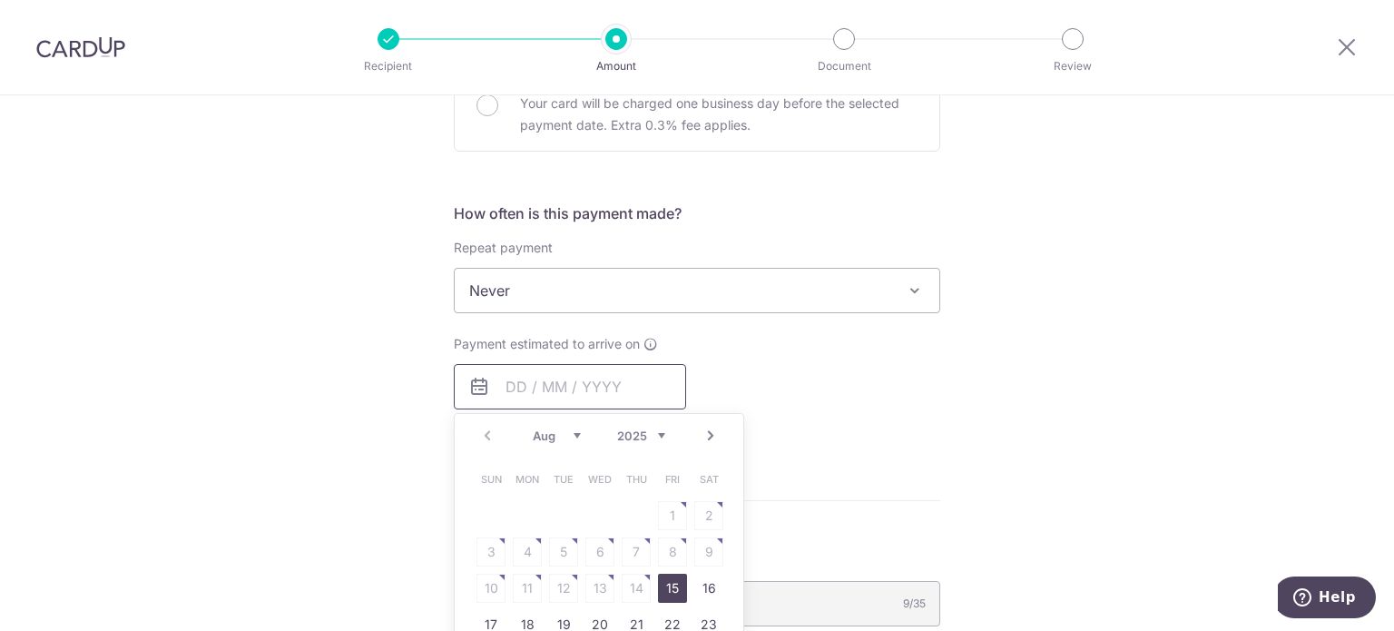
scroll to position [726, 0]
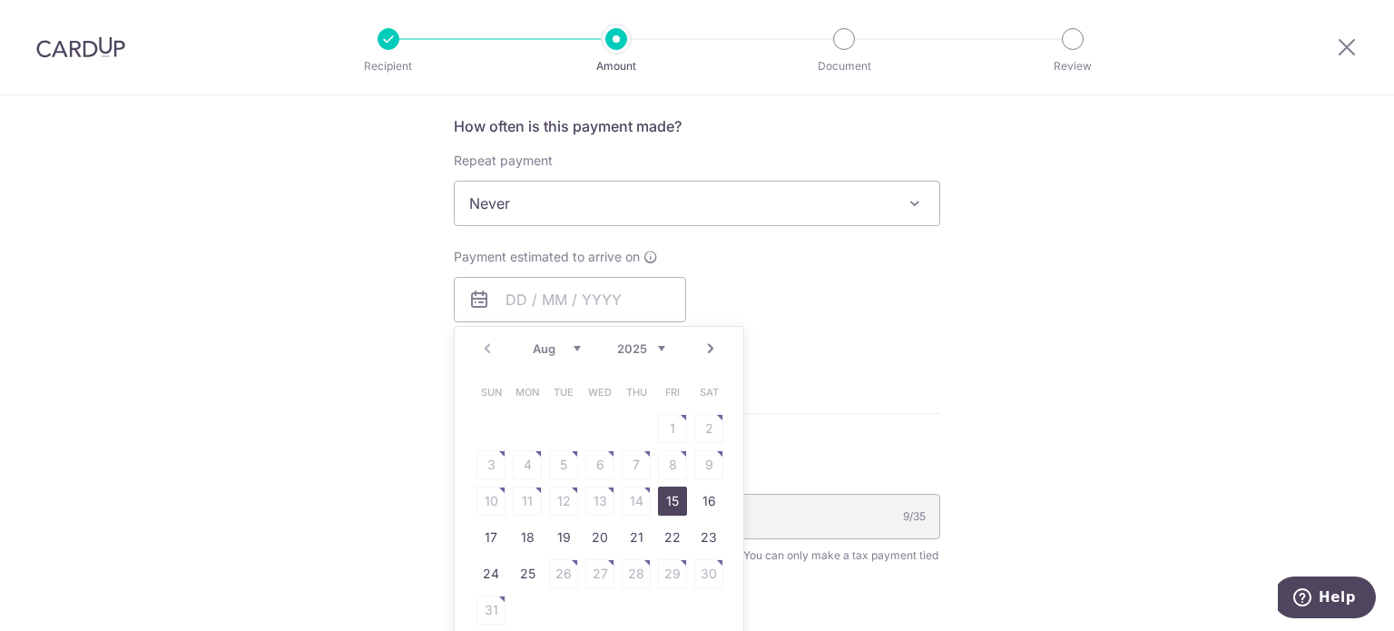
click at [672, 504] on link "15" at bounding box center [672, 501] width 29 height 29
type input "[DATE]"
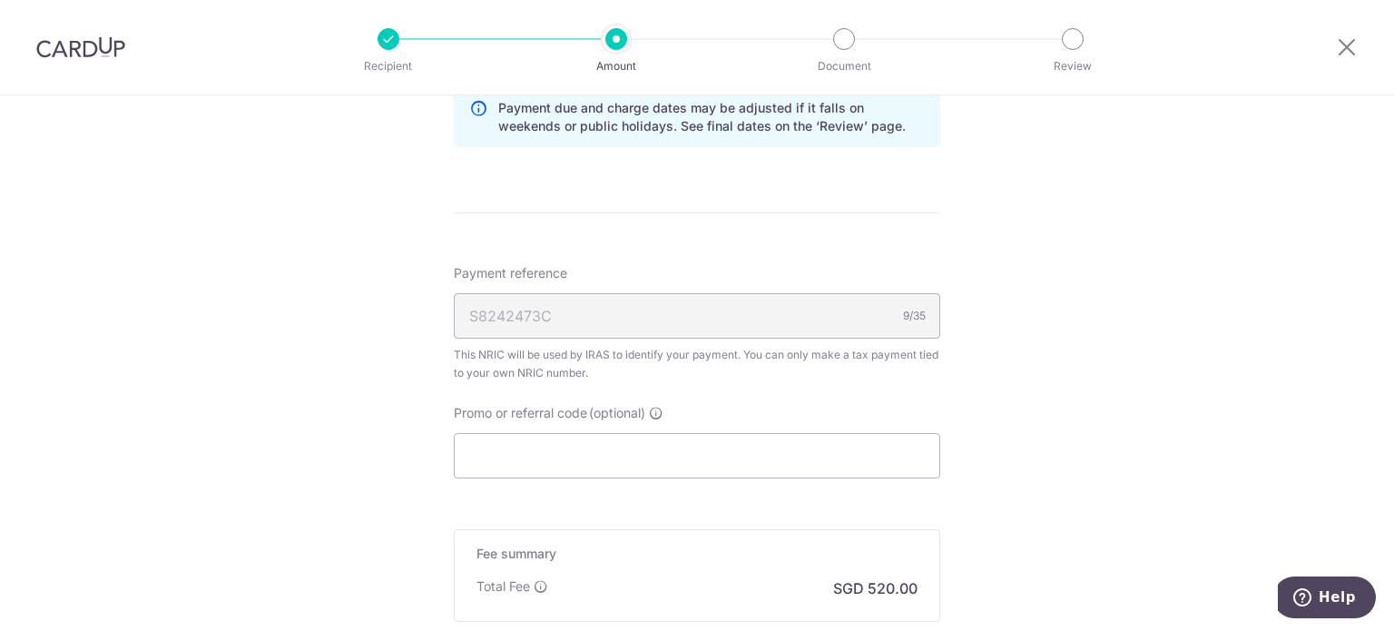
scroll to position [1180, 0]
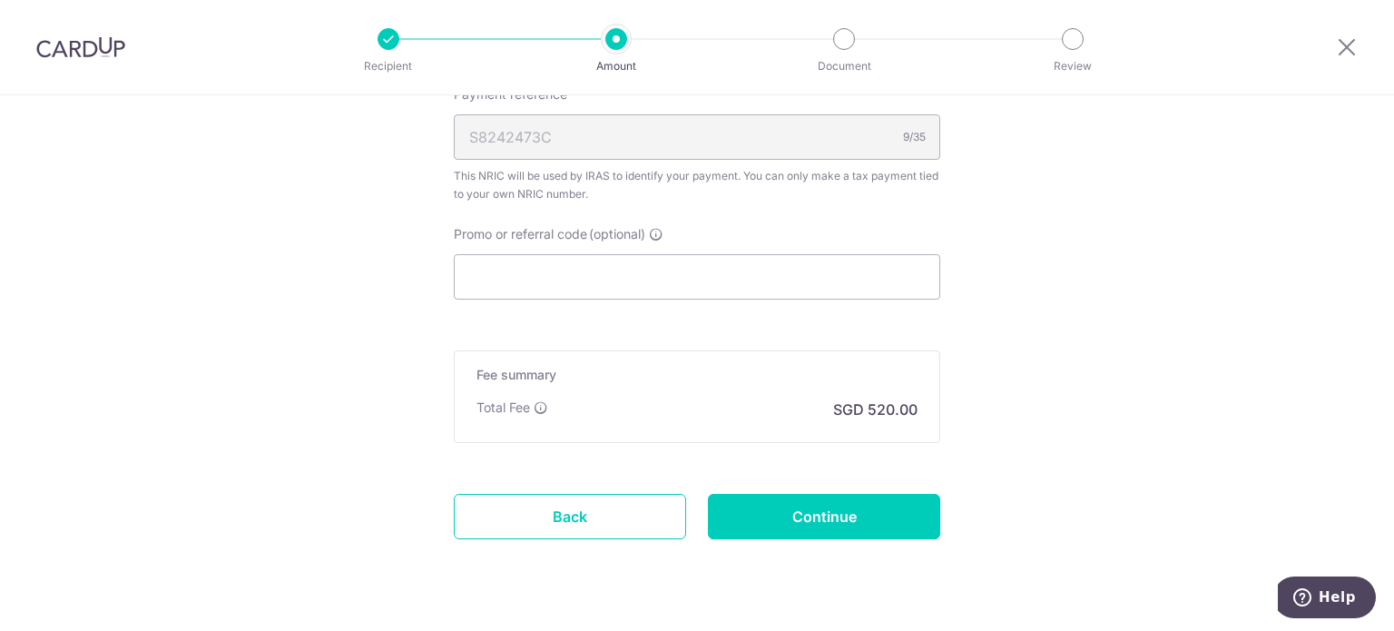
click at [548, 276] on input "Promo or referral code (optional)" at bounding box center [697, 276] width 487 height 45
paste input "VTAX25ONE"
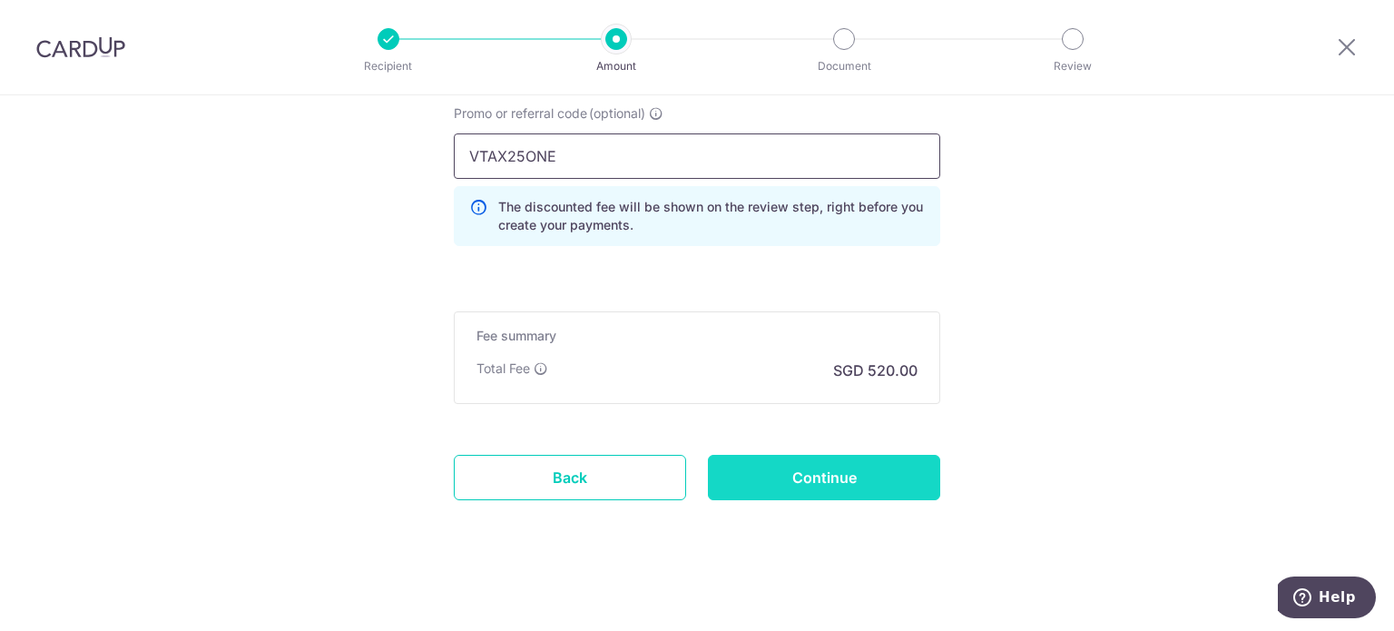
scroll to position [1304, 0]
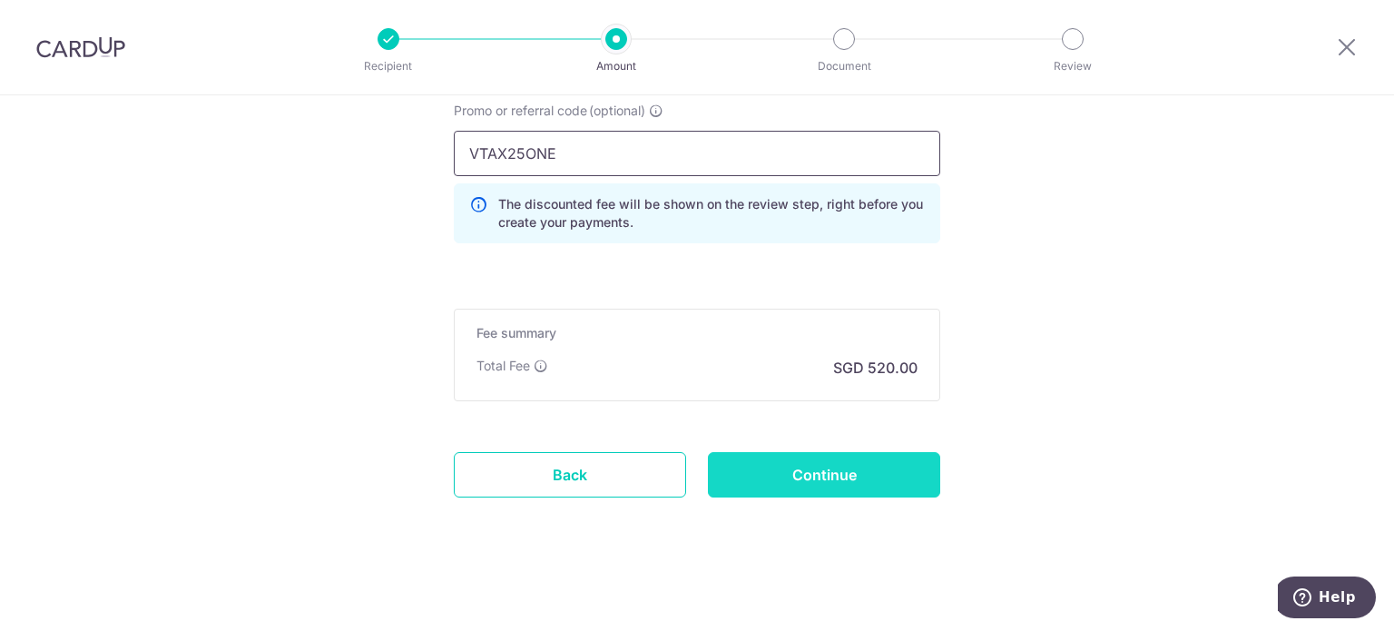
type input "VTAX25ONE"
click at [882, 458] on input "Continue" at bounding box center [824, 474] width 232 height 45
type input "Create Schedule"
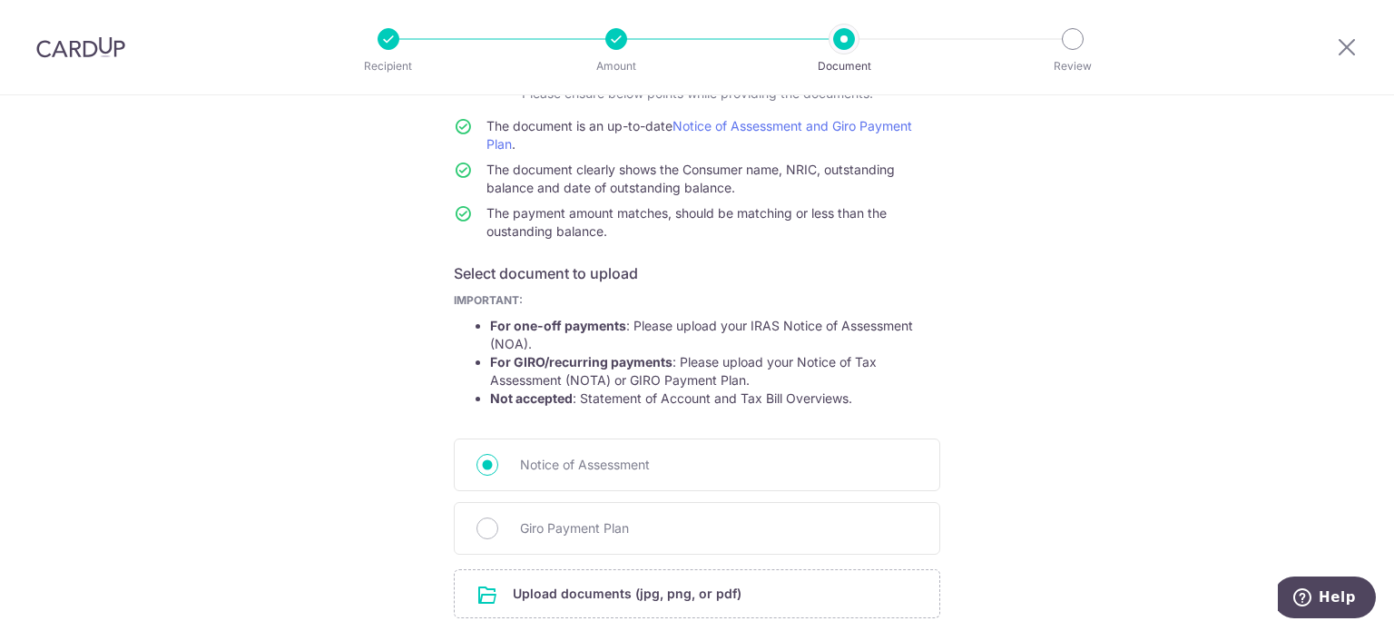
scroll to position [294, 0]
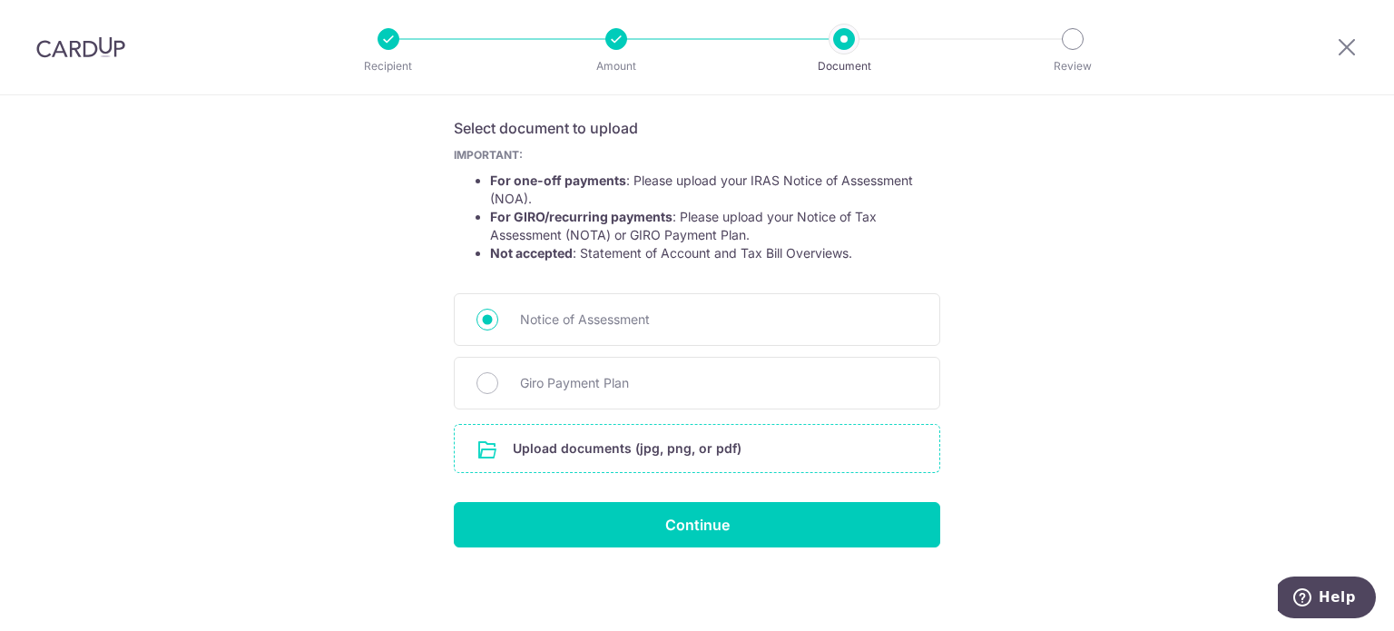
click at [625, 429] on input "file" at bounding box center [697, 448] width 485 height 47
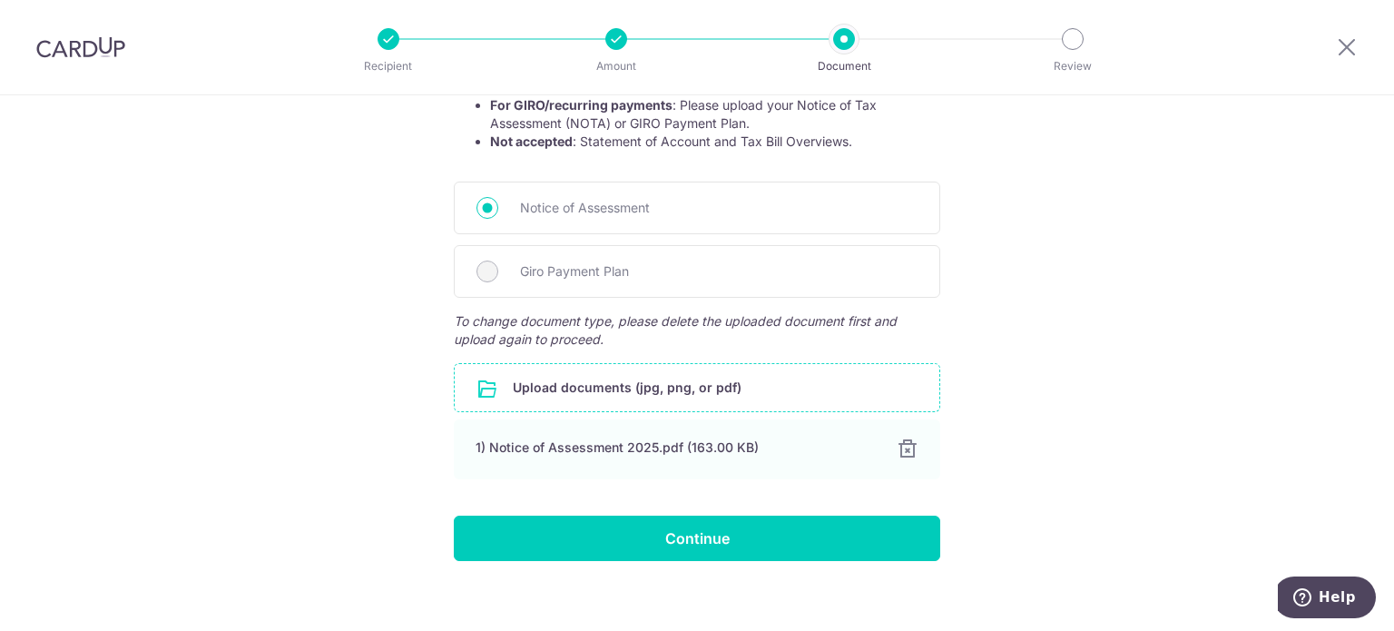
scroll to position [419, 0]
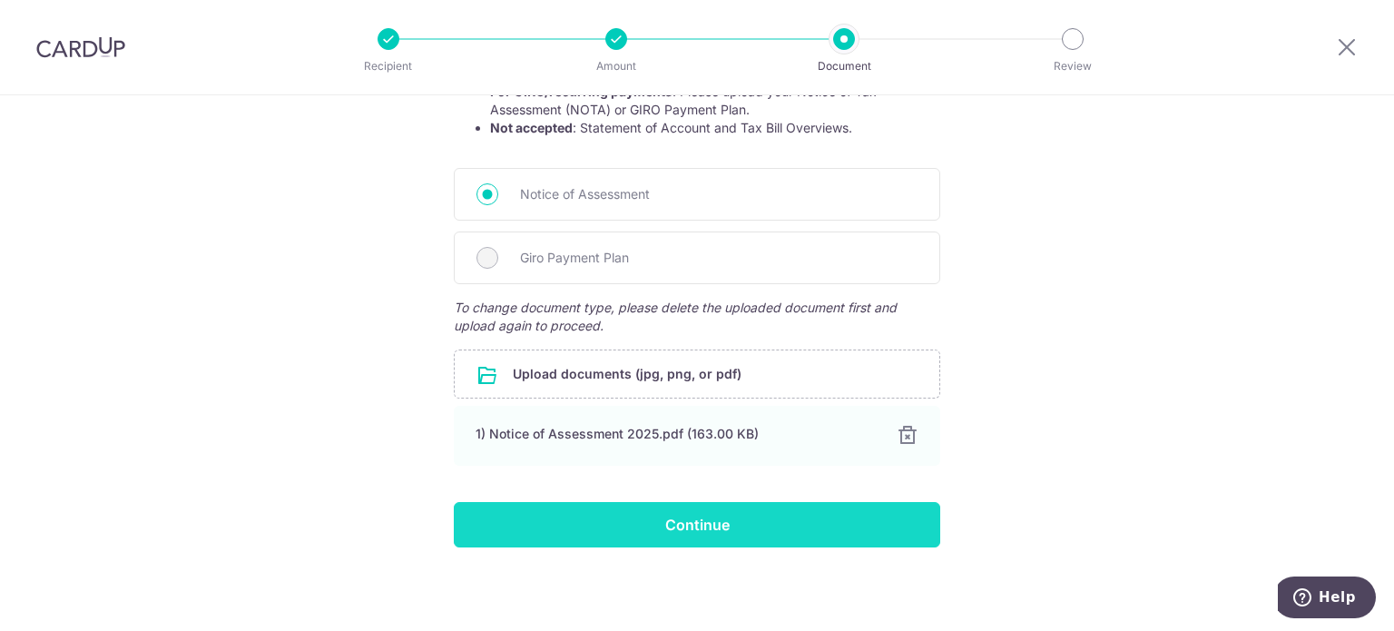
click at [730, 522] on input "Continue" at bounding box center [697, 524] width 487 height 45
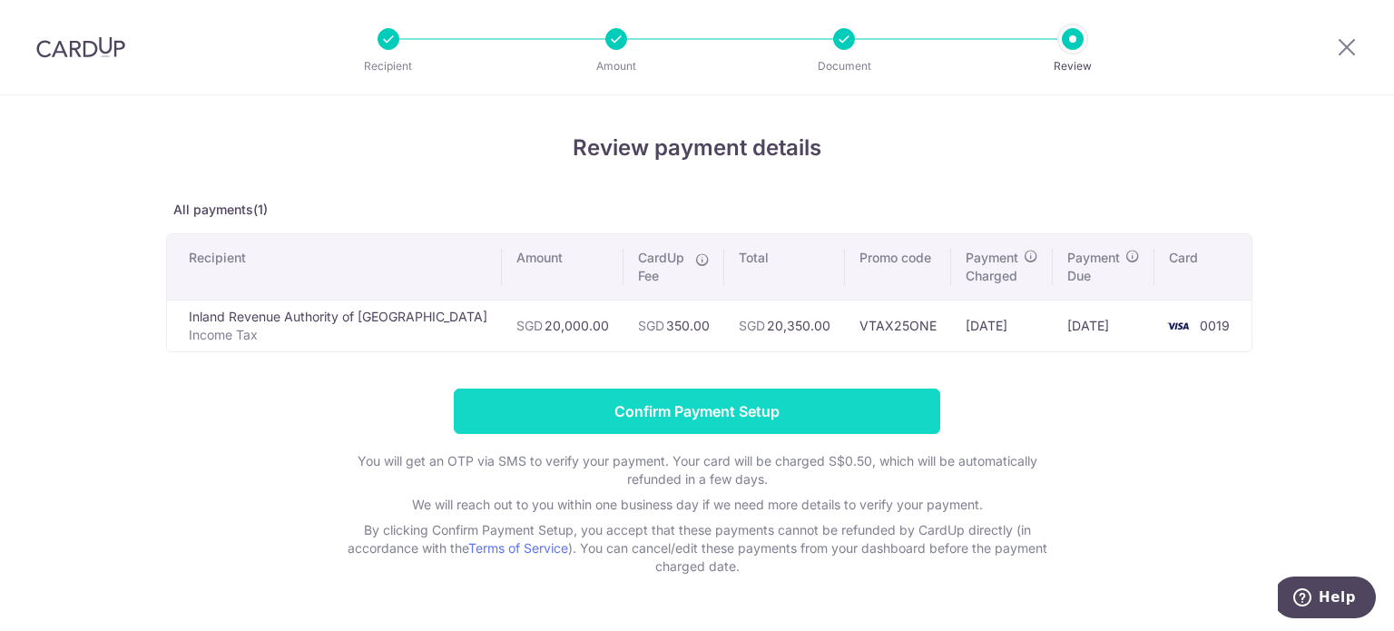
click at [743, 416] on input "Confirm Payment Setup" at bounding box center [697, 411] width 487 height 45
